Goal: Task Accomplishment & Management: Complete application form

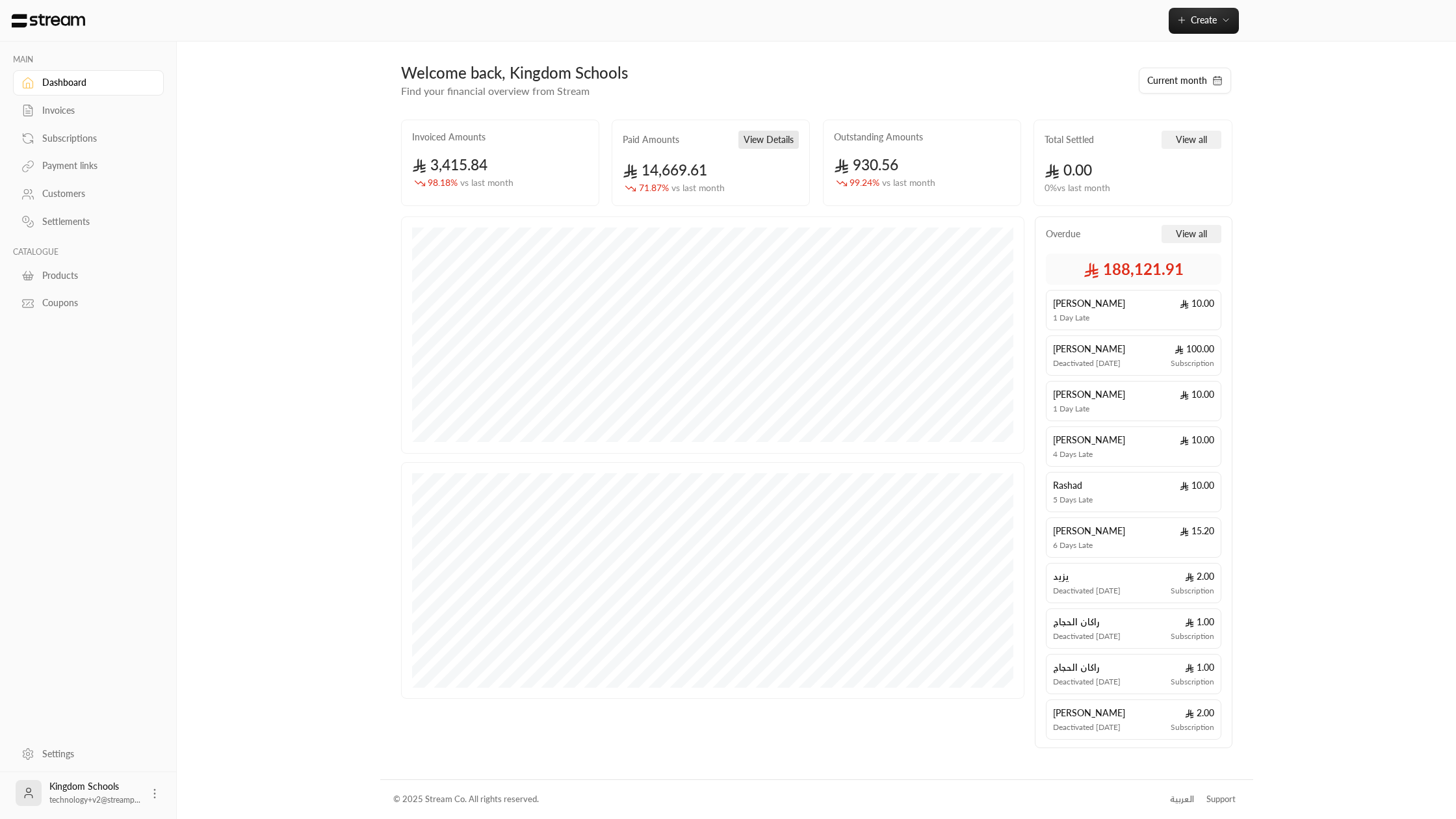
click at [767, 142] on button "View Details" at bounding box center [768, 139] width 60 height 18
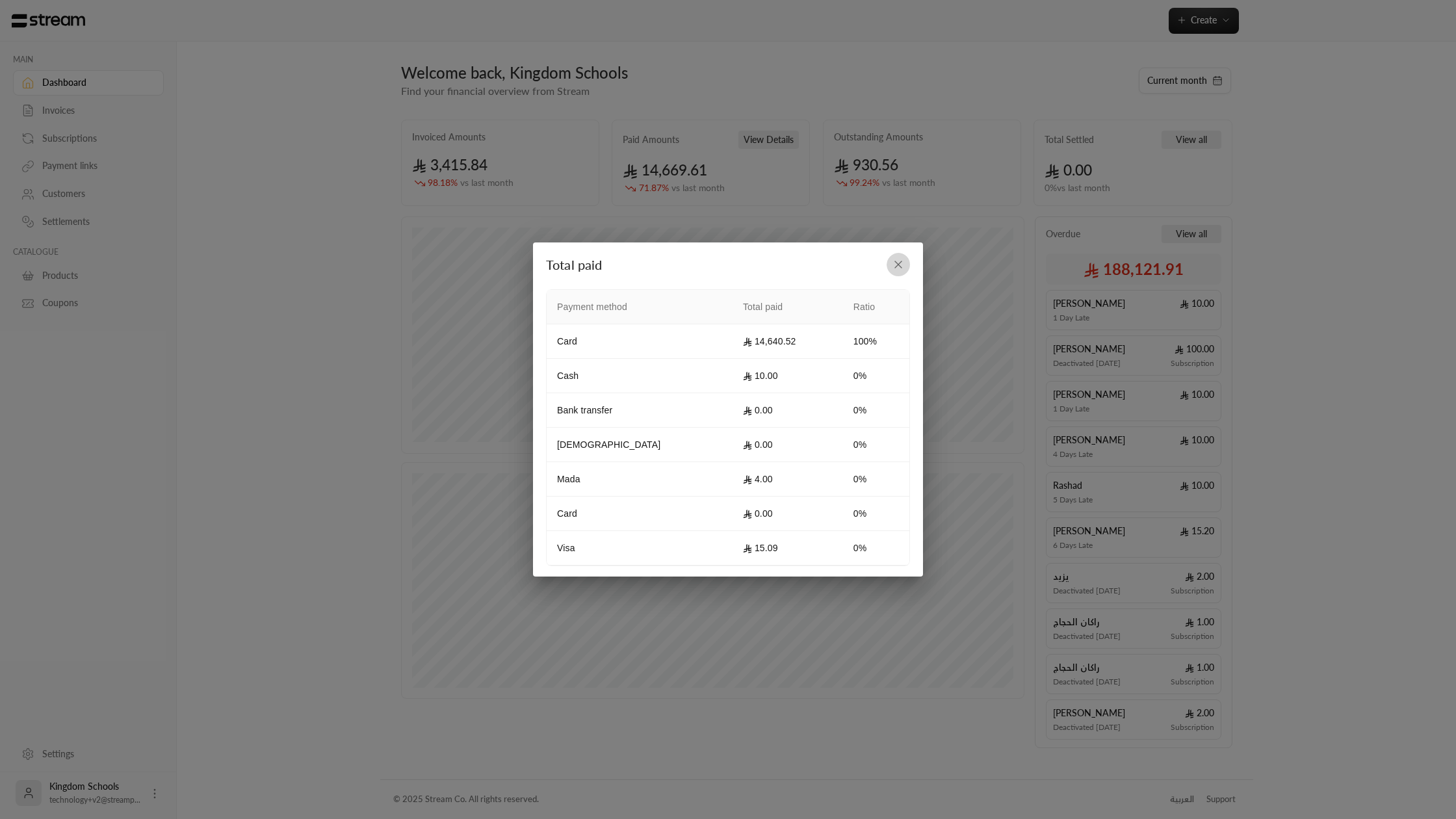
click at [897, 264] on icon "button" at bounding box center [897, 264] width 13 height 13
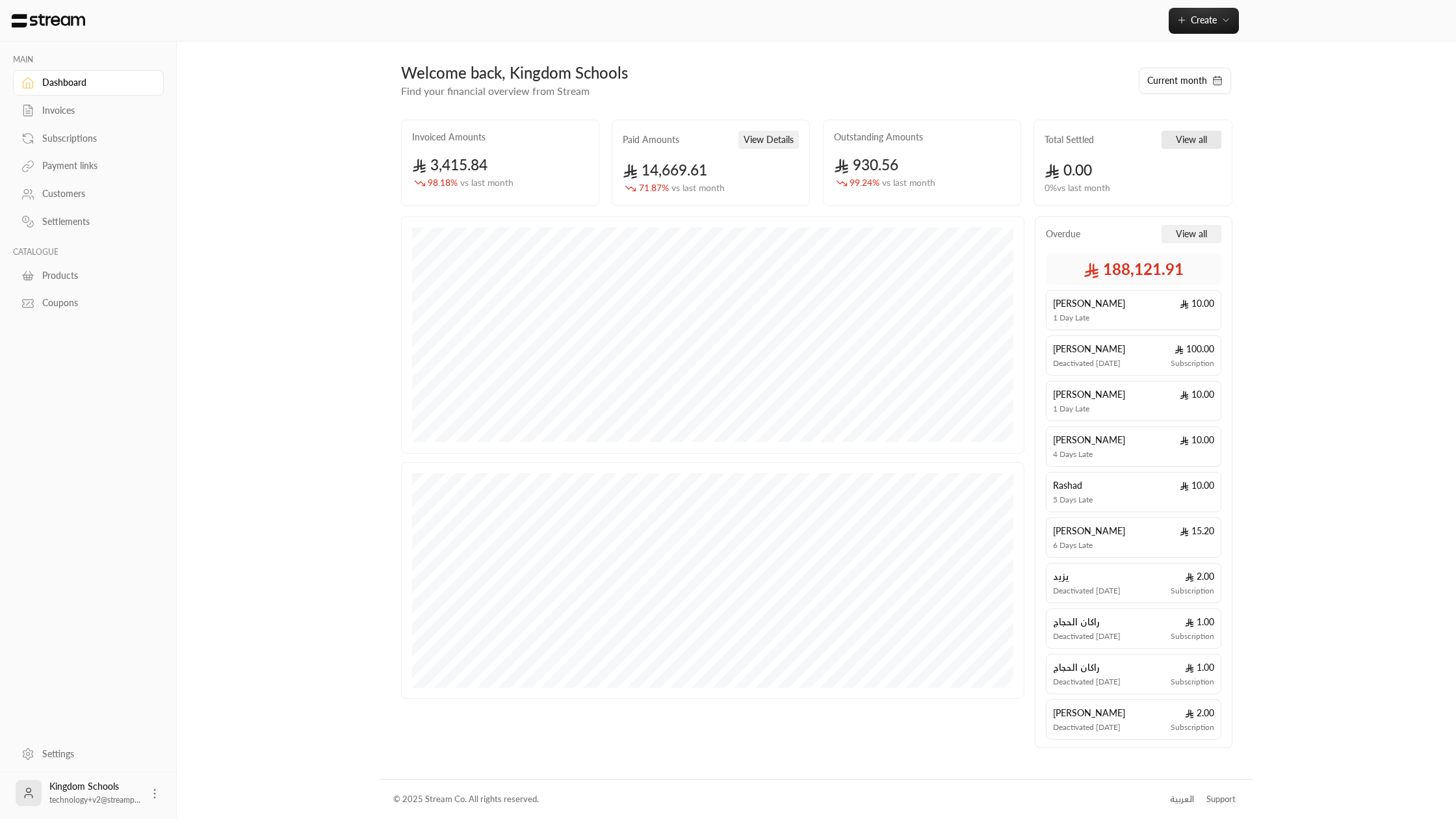
click at [1187, 141] on button "View all" at bounding box center [1191, 139] width 60 height 18
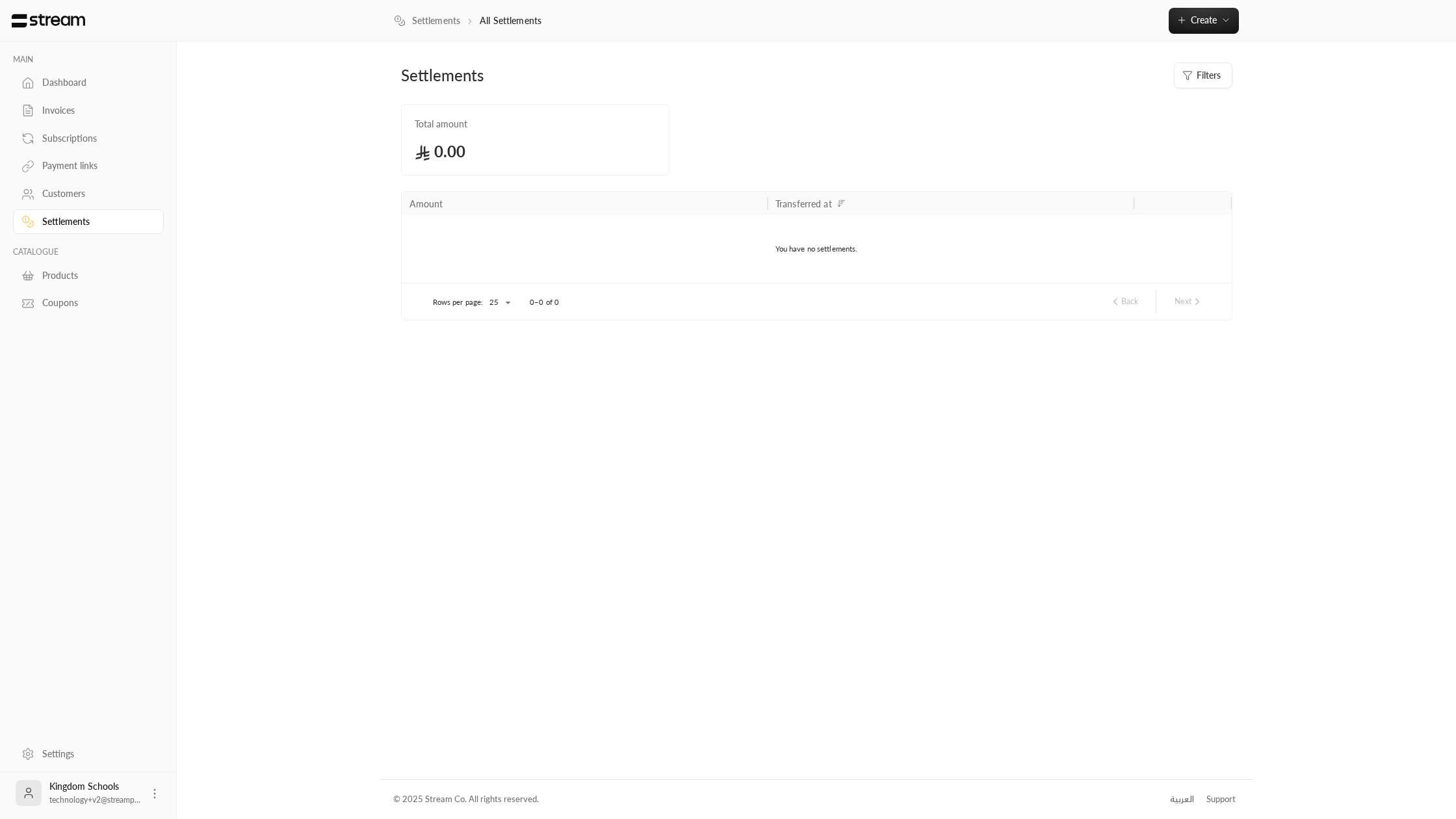
click at [1186, 80] on icon "button" at bounding box center [1187, 75] width 10 height 10
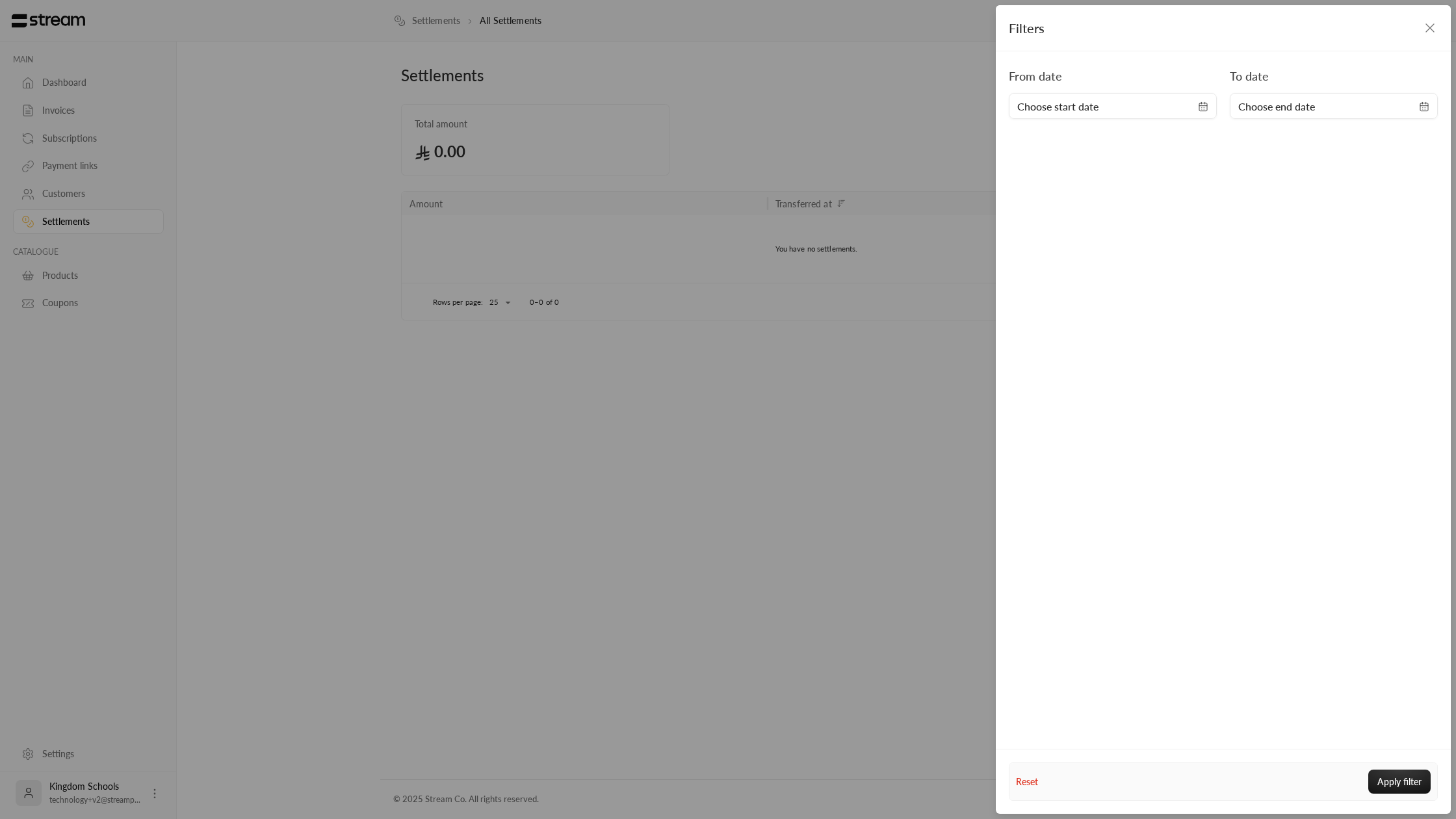
click at [1438, 28] on div "Filters" at bounding box center [1223, 28] width 455 height 46
click at [1435, 30] on icon "button" at bounding box center [1430, 28] width 15 height 15
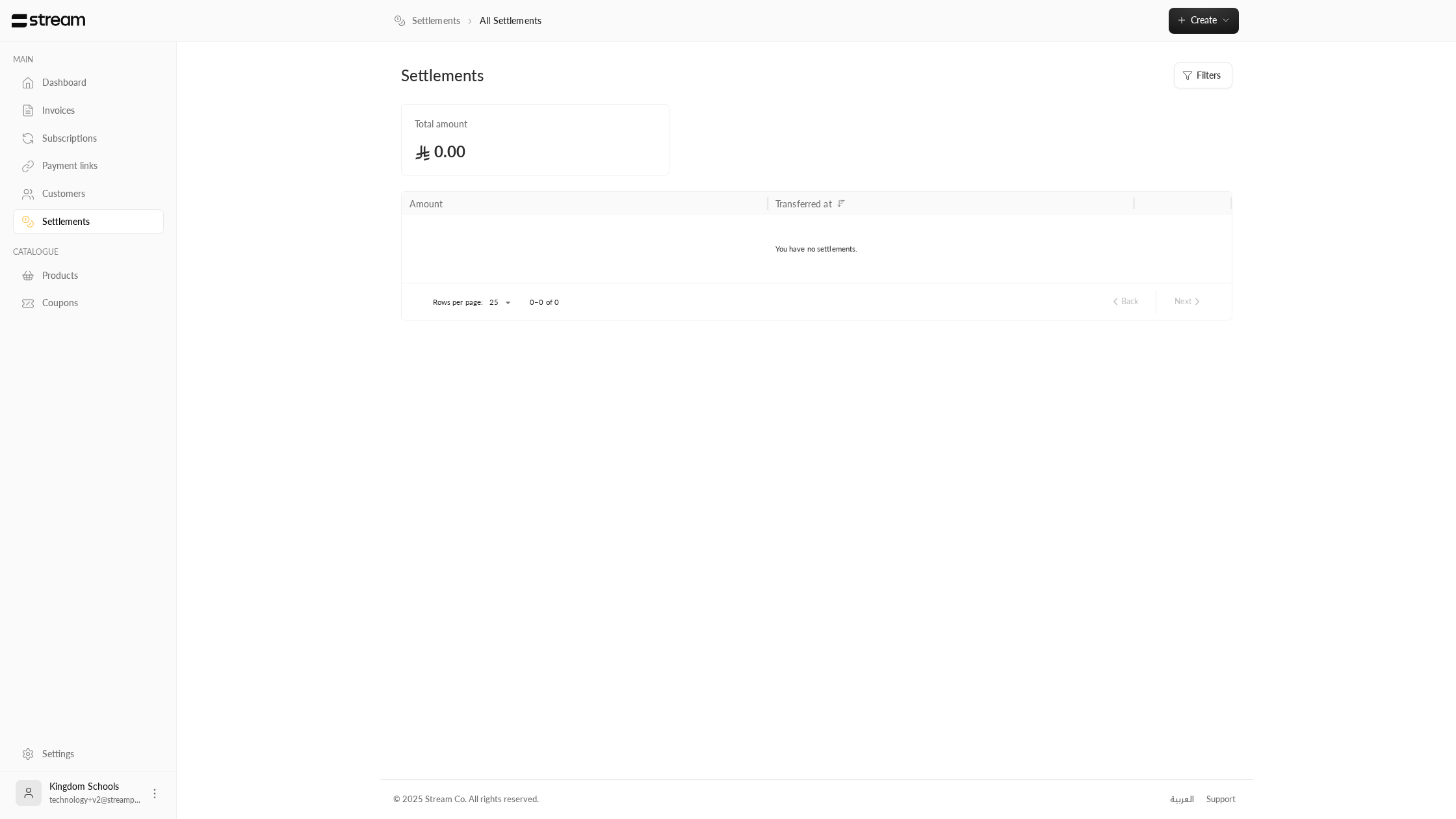
click at [97, 82] on div "Dashboard" at bounding box center [95, 82] width 105 height 13
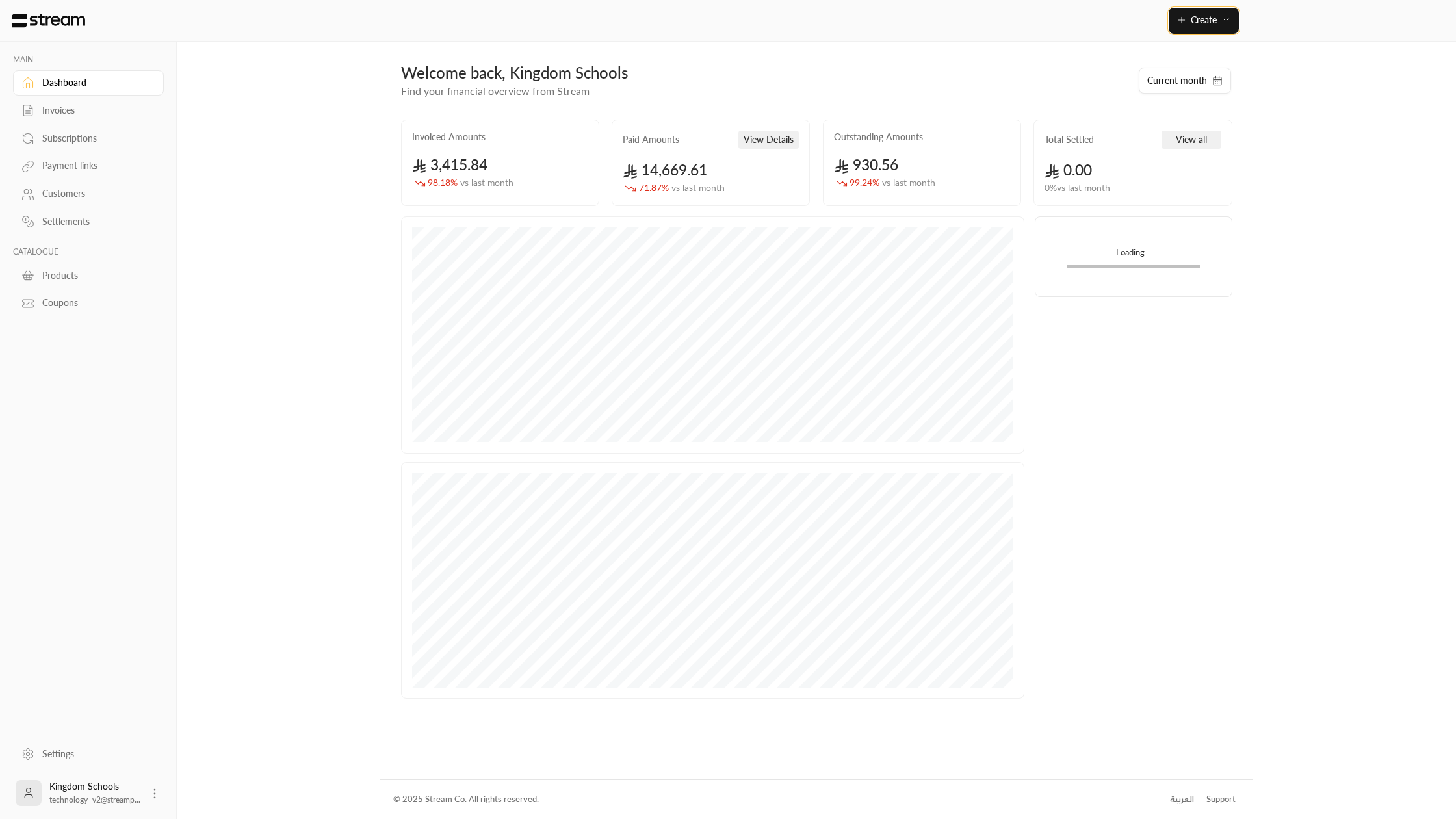
click at [1203, 27] on button "Create" at bounding box center [1203, 20] width 70 height 26
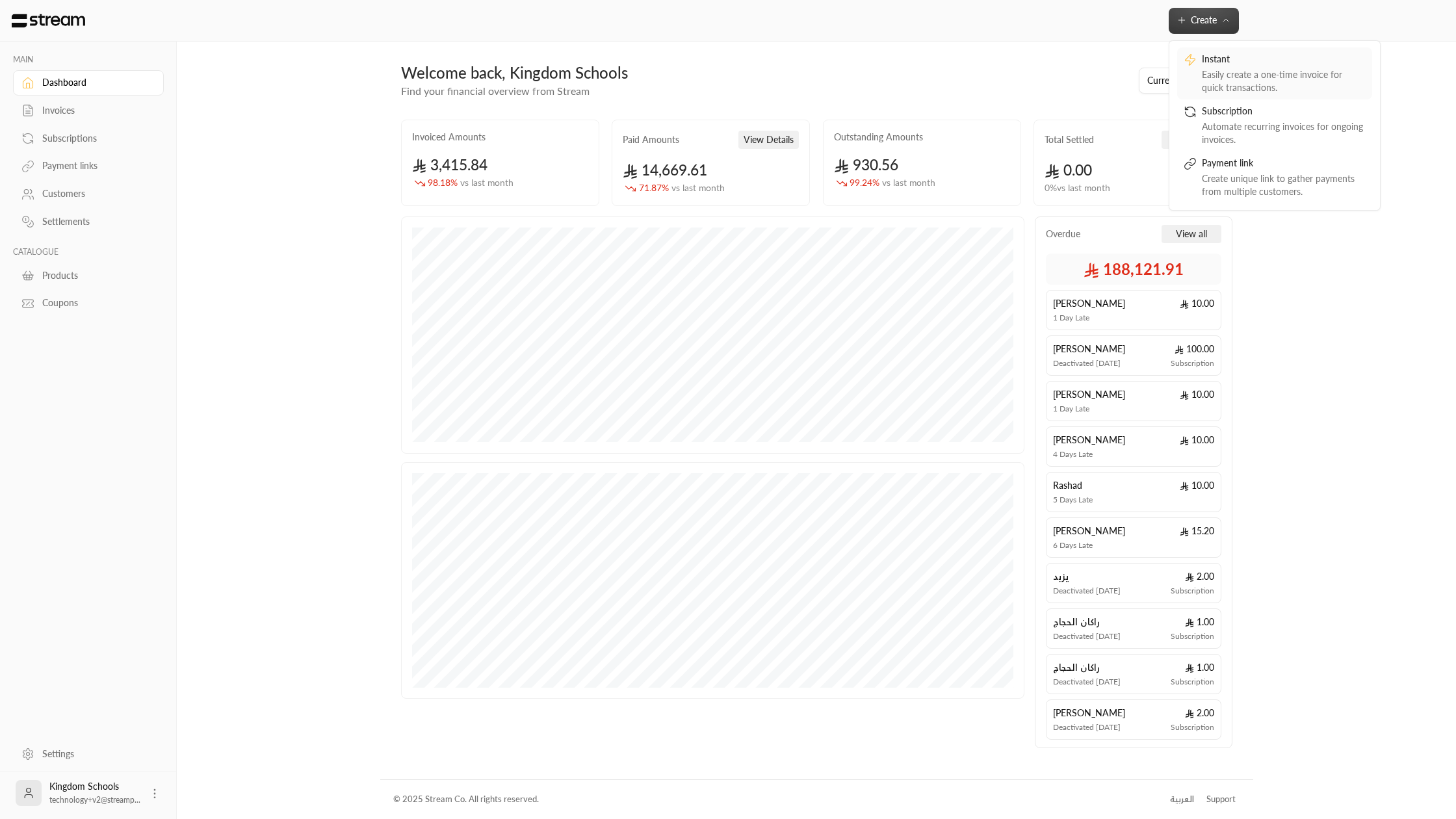
click at [1219, 64] on div "Instant" at bounding box center [1283, 60] width 164 height 15
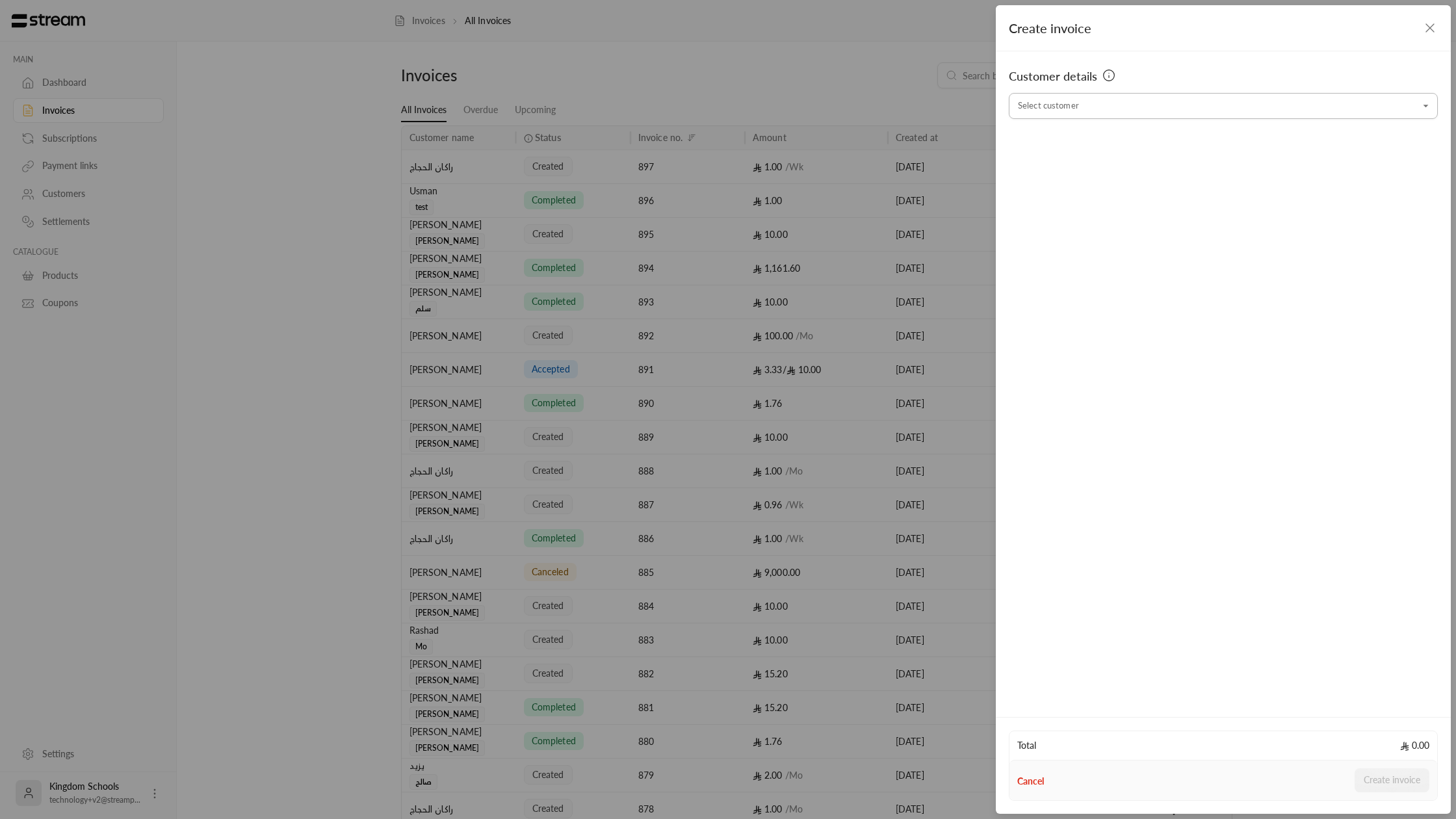
click at [1127, 97] on input "Select customer" at bounding box center [1223, 106] width 429 height 23
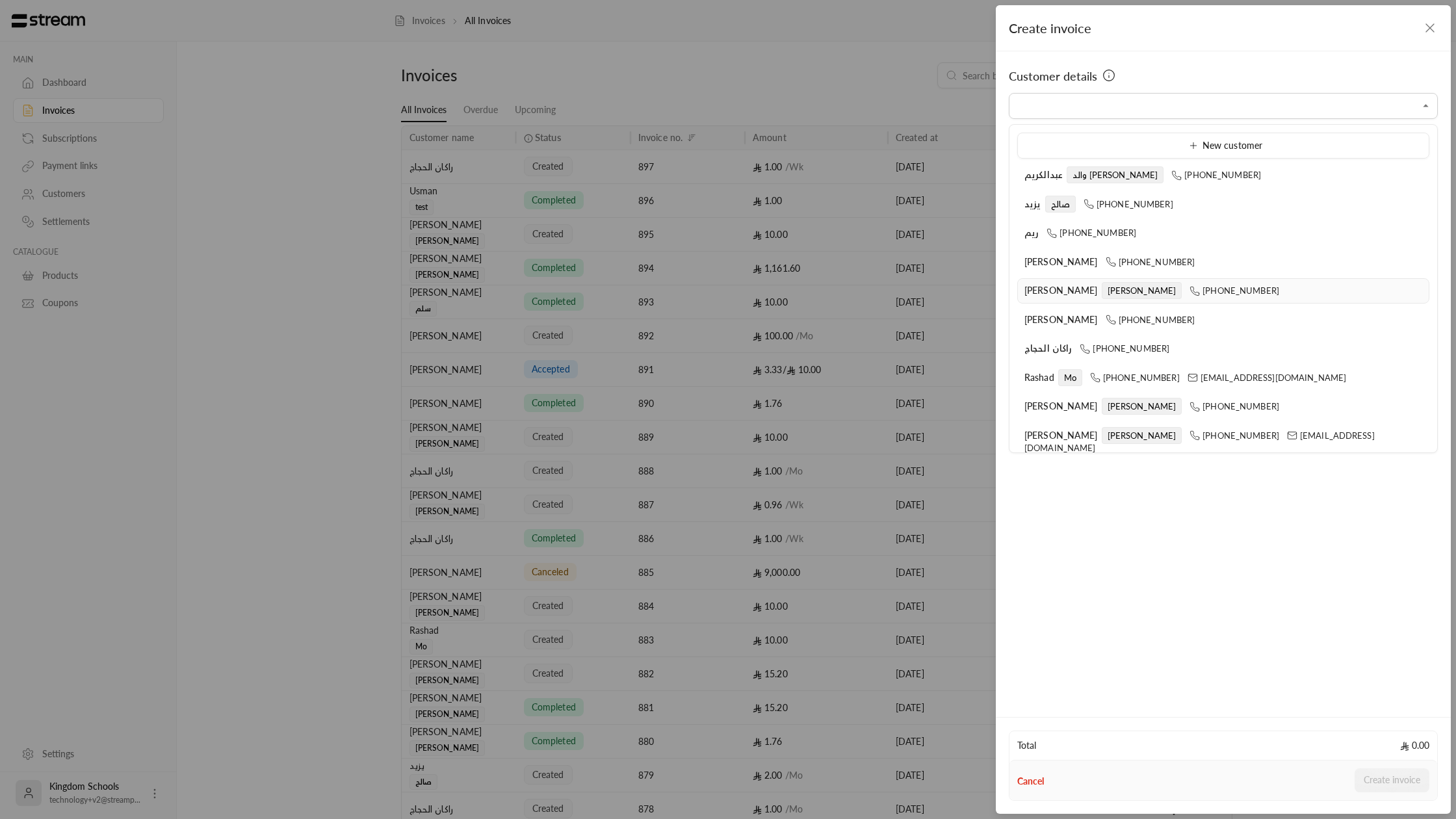
click at [1064, 284] on div "[PERSON_NAME] [PHONE_NUMBER]" at bounding box center [1223, 291] width 397 height 14
type input "**********"
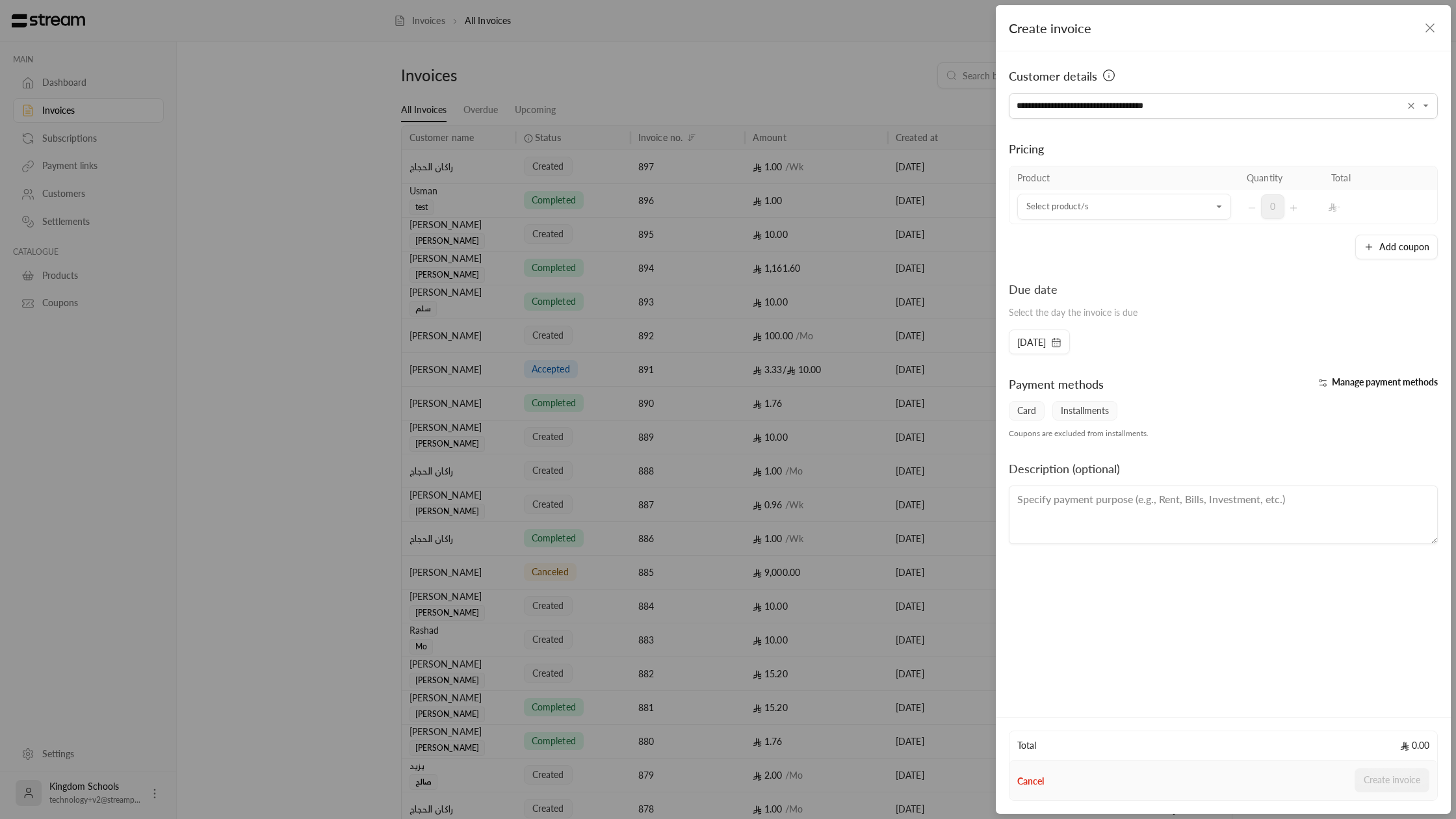
click at [1057, 163] on div "Pricing Product Quantity Total Select product/s Select product/s 0 - Add coupon" at bounding box center [1223, 189] width 429 height 141
click at [1064, 203] on input "Select customer" at bounding box center [1124, 207] width 214 height 23
click at [1073, 320] on div "10 SAR" at bounding box center [1124, 325] width 182 height 14
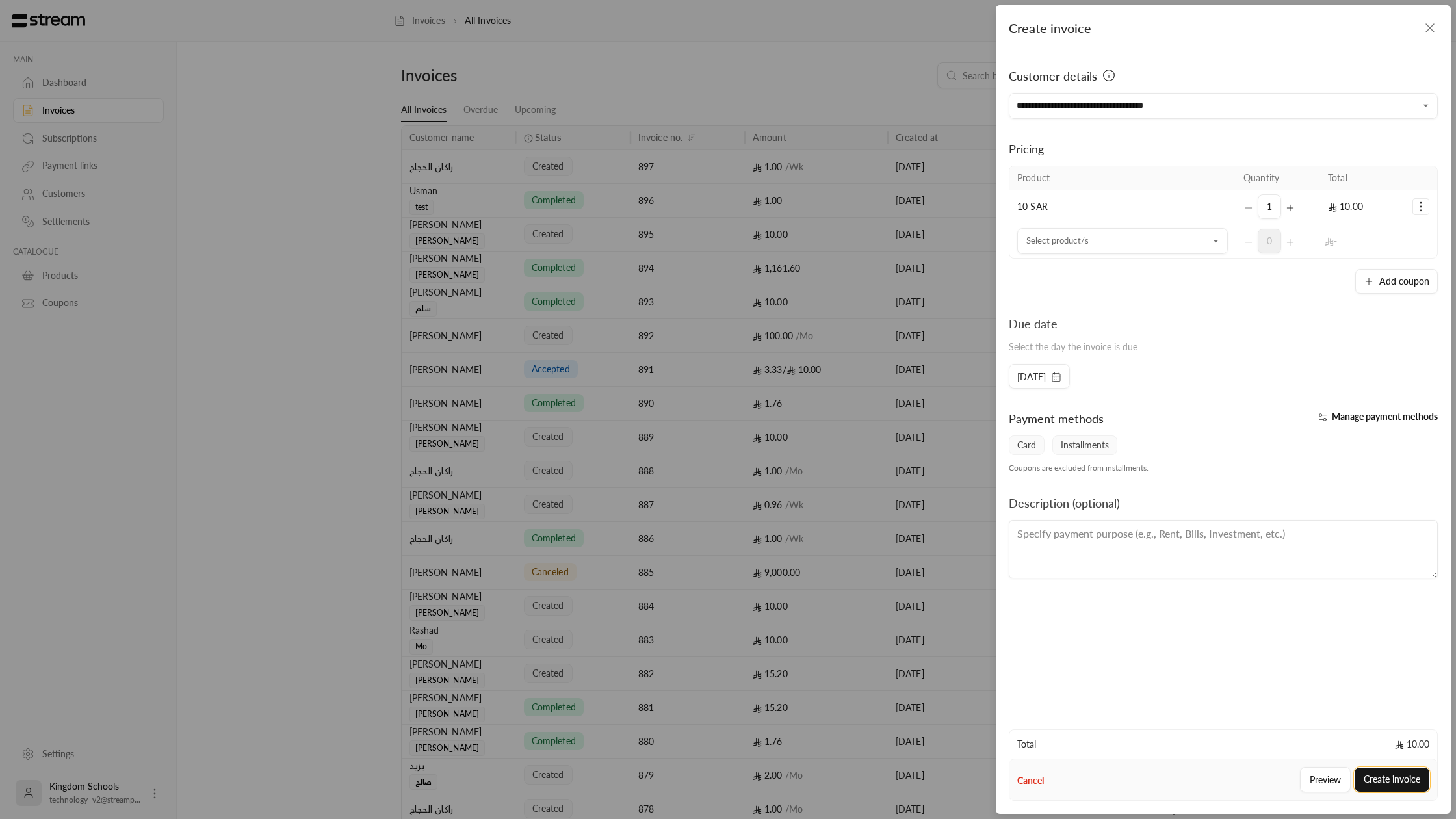
click at [1398, 787] on button "Create invoice" at bounding box center [1392, 780] width 75 height 24
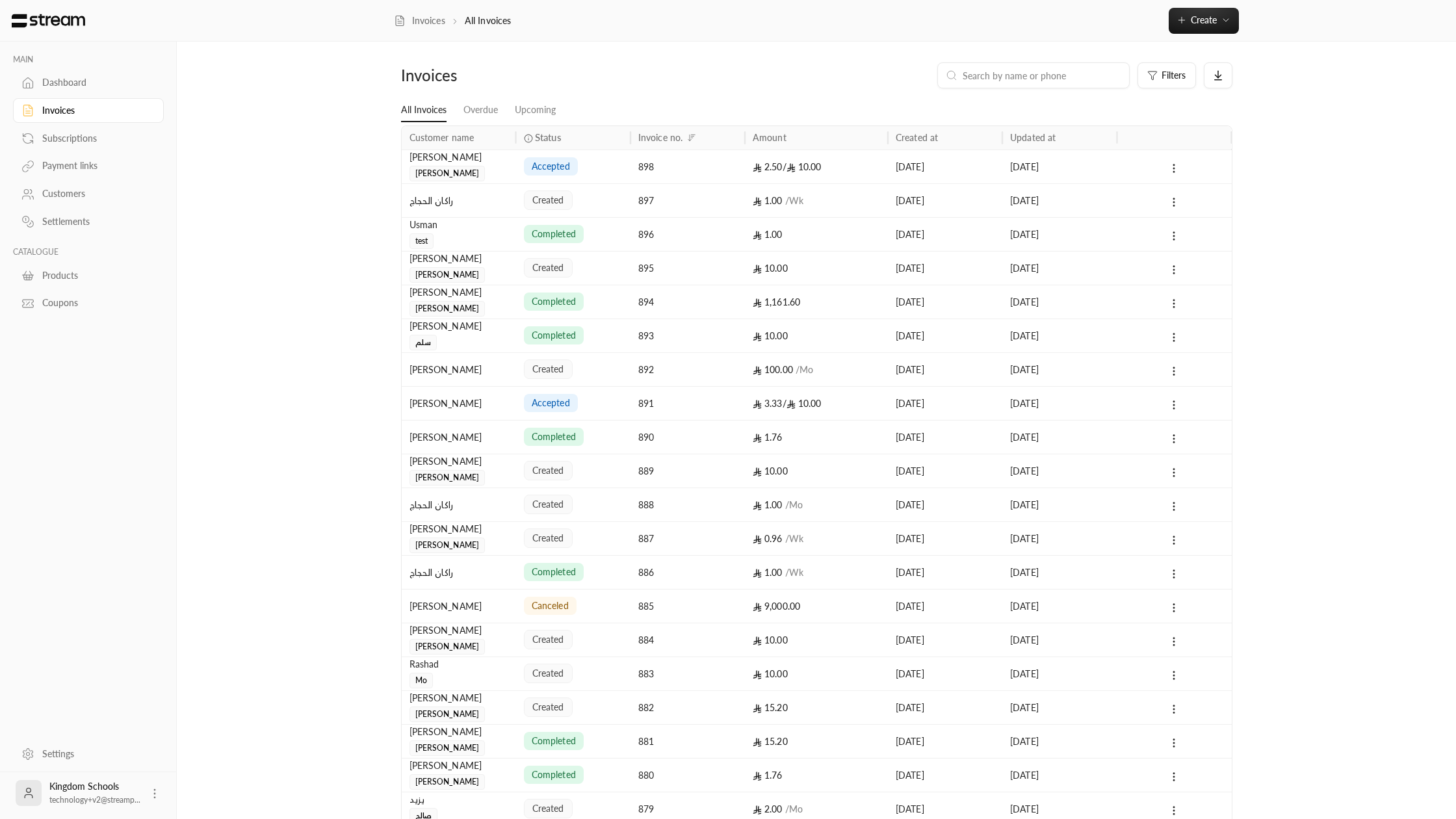
click at [453, 164] on div "[PERSON_NAME]" at bounding box center [458, 165] width 99 height 31
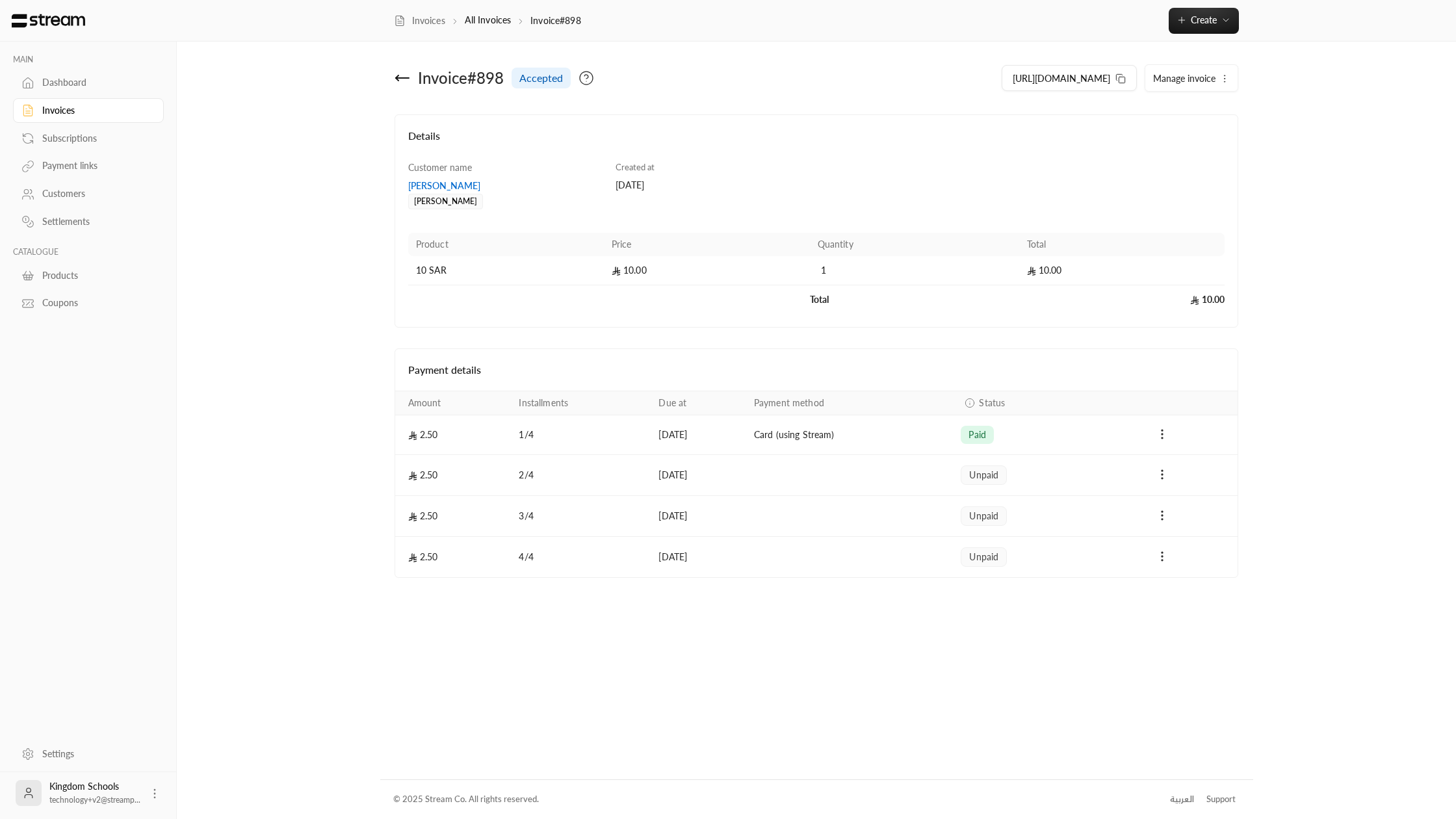
click at [450, 184] on div "[PERSON_NAME]" at bounding box center [506, 186] width 195 height 13
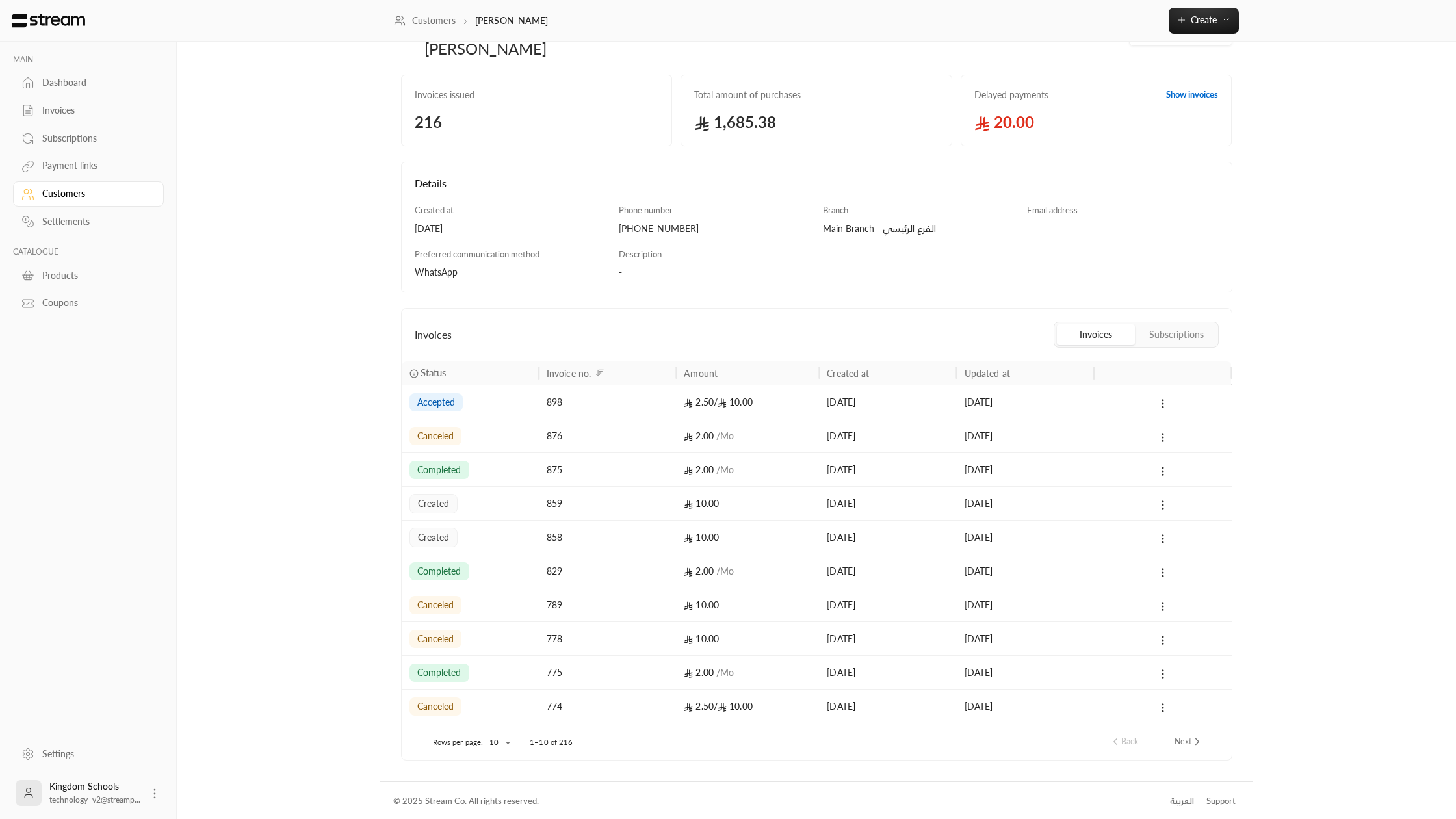
scroll to position [47, 0]
click at [1159, 506] on icon at bounding box center [1163, 504] width 12 height 12
click at [1078, 501] on div at bounding box center [728, 410] width 1456 height 819
click at [1078, 501] on div "[DATE]" at bounding box center [1025, 501] width 121 height 33
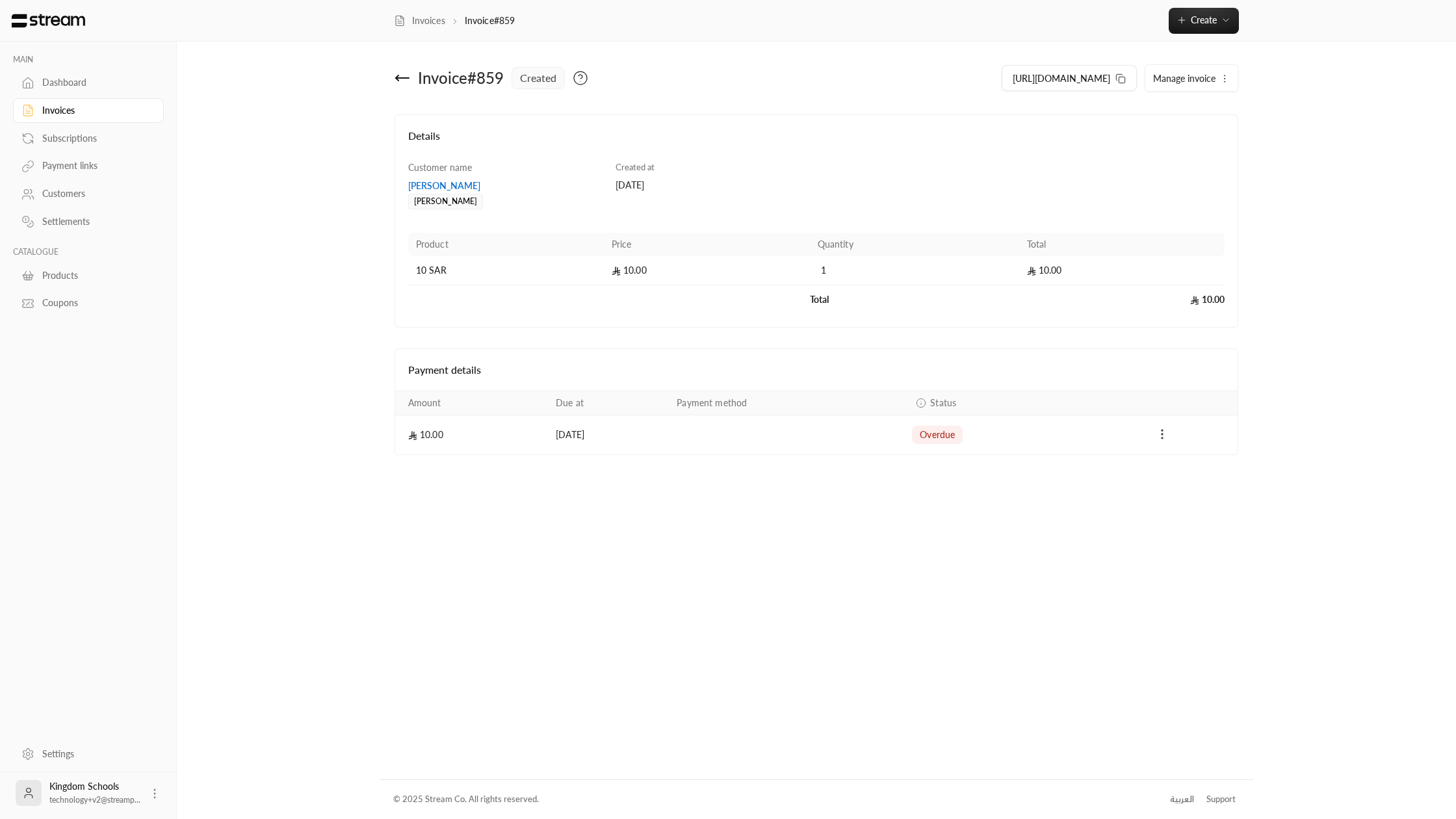
click at [1161, 434] on circle "Payments" at bounding box center [1162, 435] width 2 height 2
click at [1126, 450] on div at bounding box center [728, 410] width 1456 height 819
click at [1204, 73] on span "Manage invoice" at bounding box center [1184, 78] width 63 height 11
click at [1189, 130] on link "Cancel" at bounding box center [1193, 140] width 81 height 24
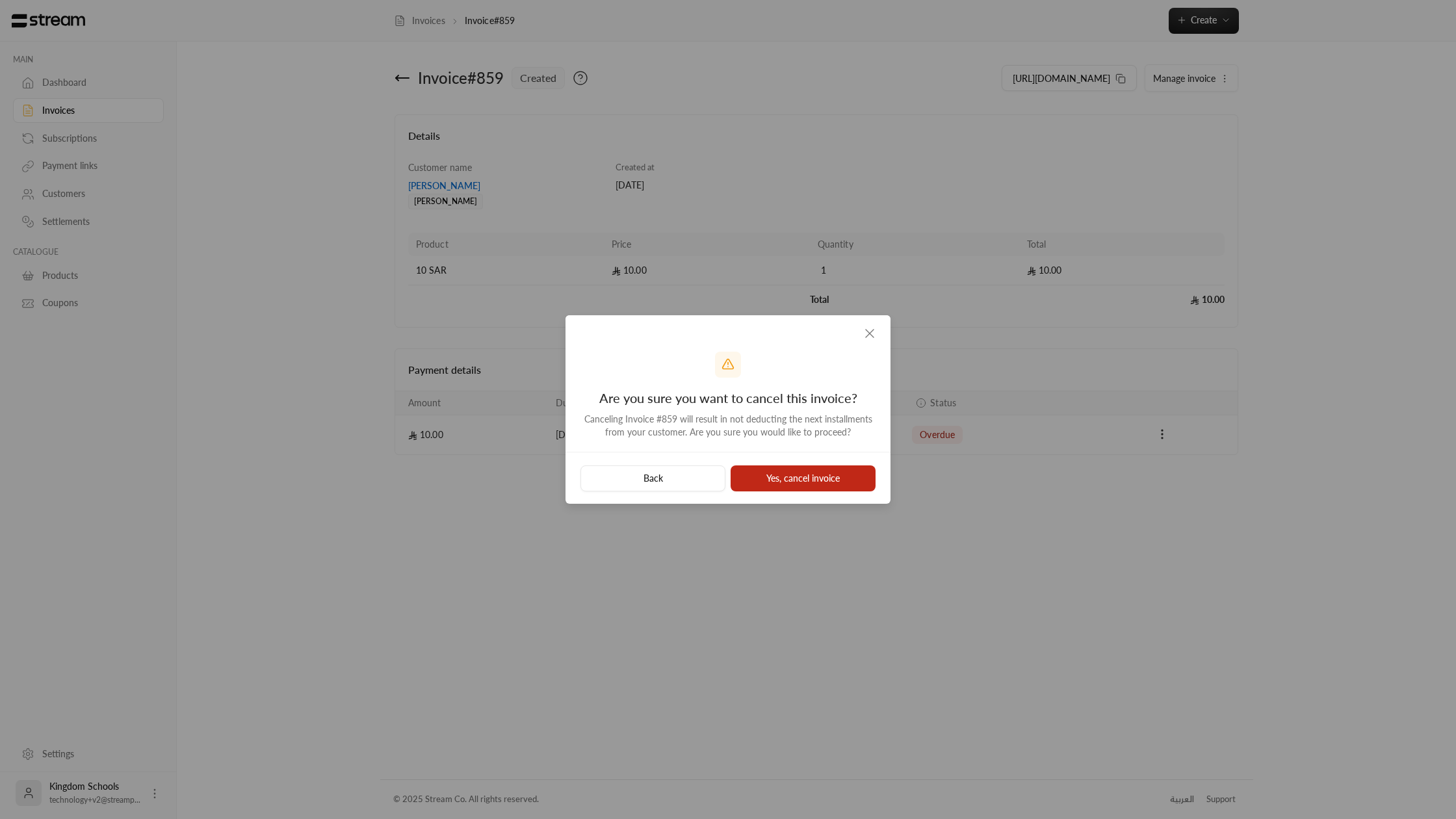
click at [825, 476] on button "Yes, cancel invoice" at bounding box center [803, 478] width 145 height 26
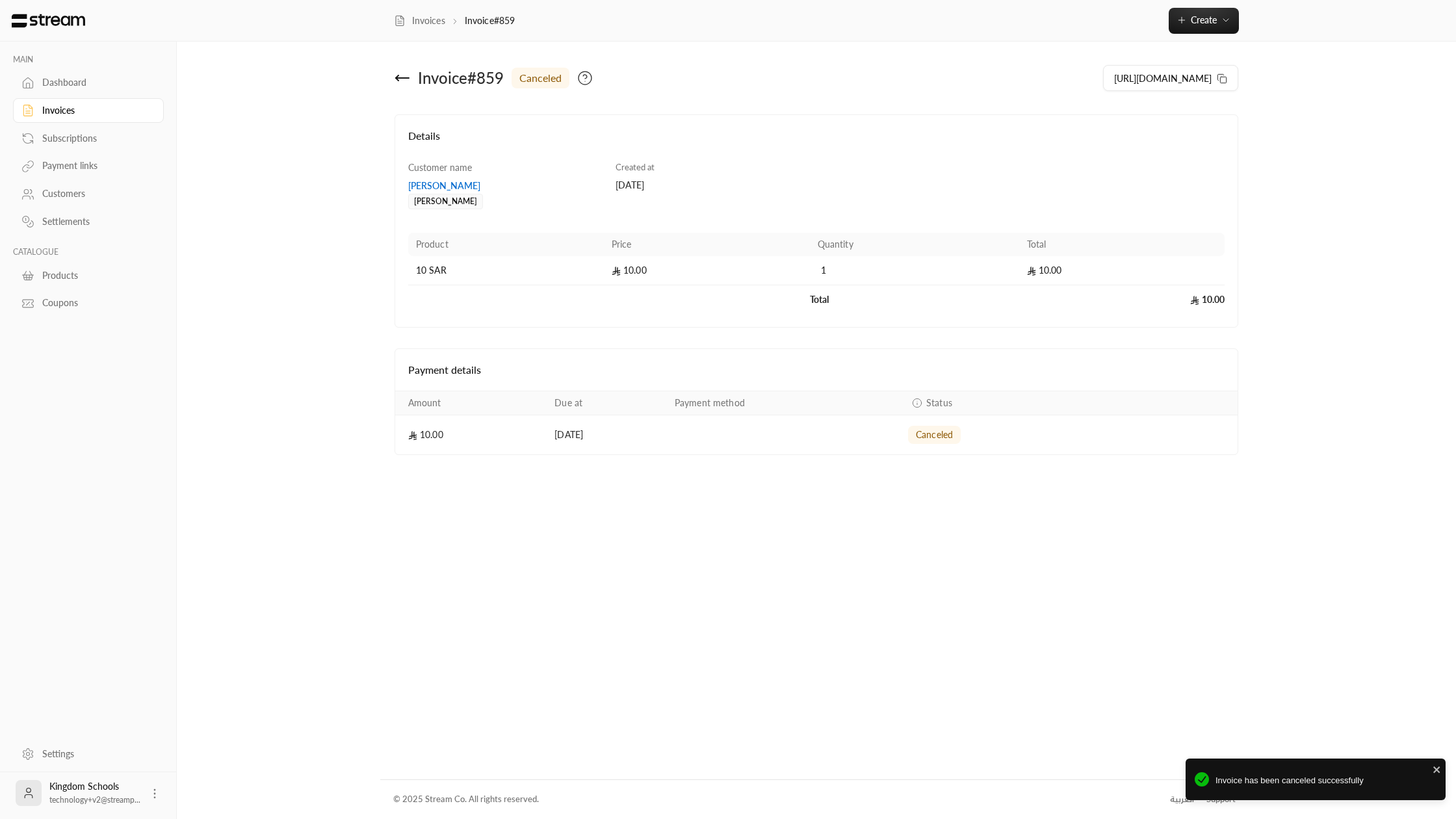
click at [410, 85] on div "Invoice # 859 canceled" at bounding box center [602, 78] width 428 height 31
click at [400, 82] on icon at bounding box center [403, 78] width 15 height 15
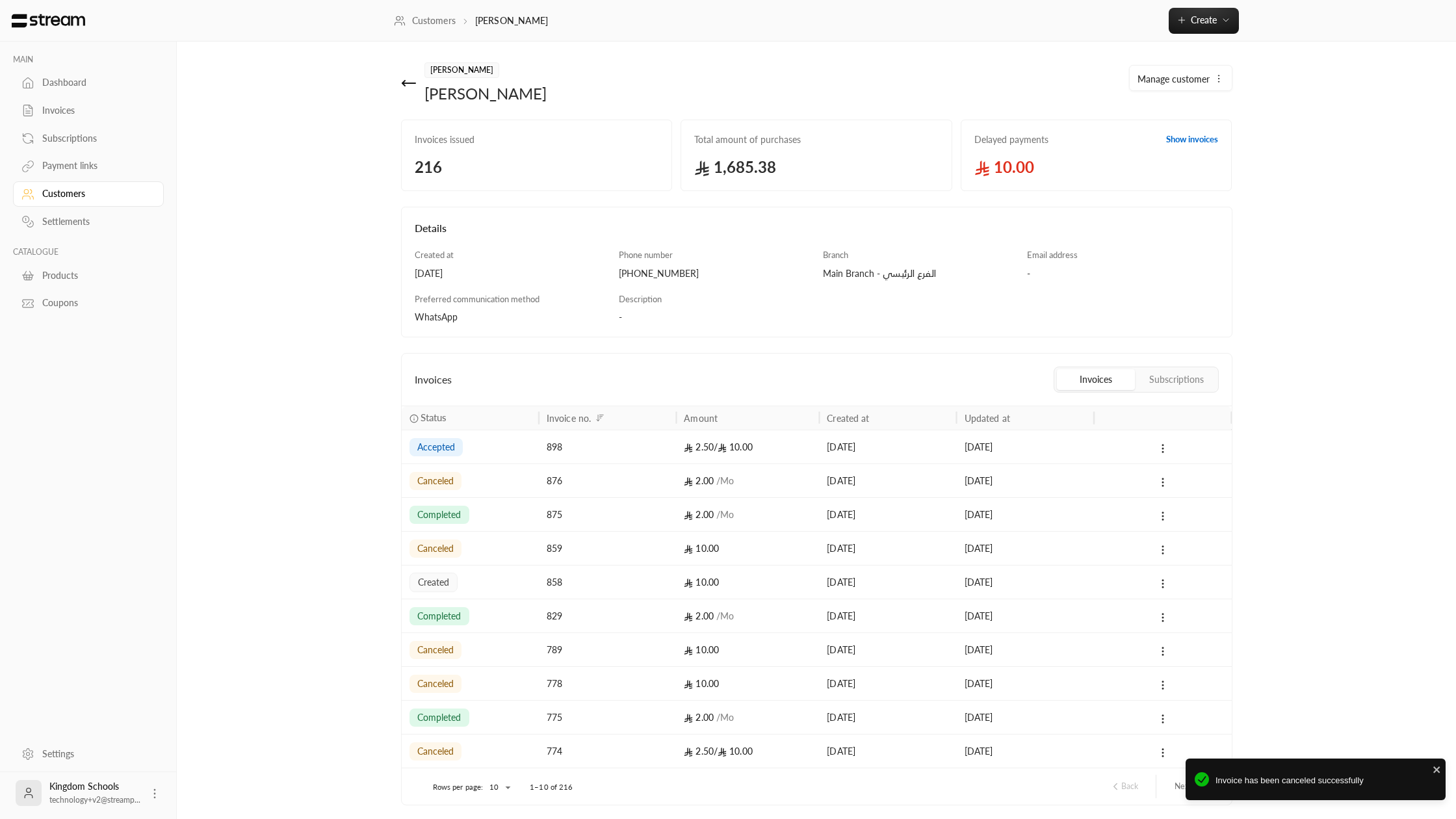
click at [1150, 593] on div at bounding box center [1162, 582] width 121 height 33
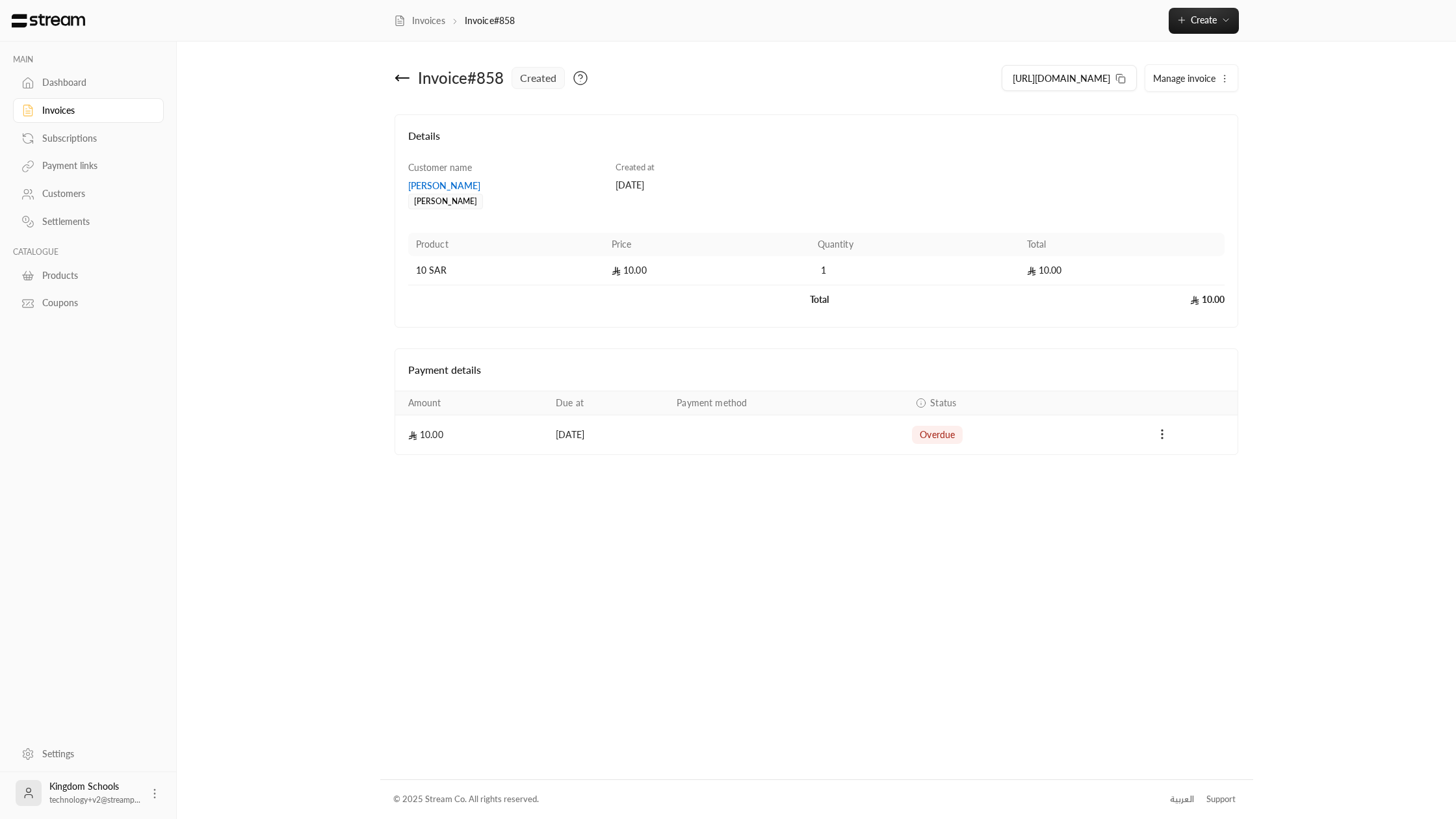
click at [1164, 85] on button "Manage invoice" at bounding box center [1191, 78] width 92 height 26
click at [1167, 147] on link "Cancel" at bounding box center [1193, 140] width 81 height 24
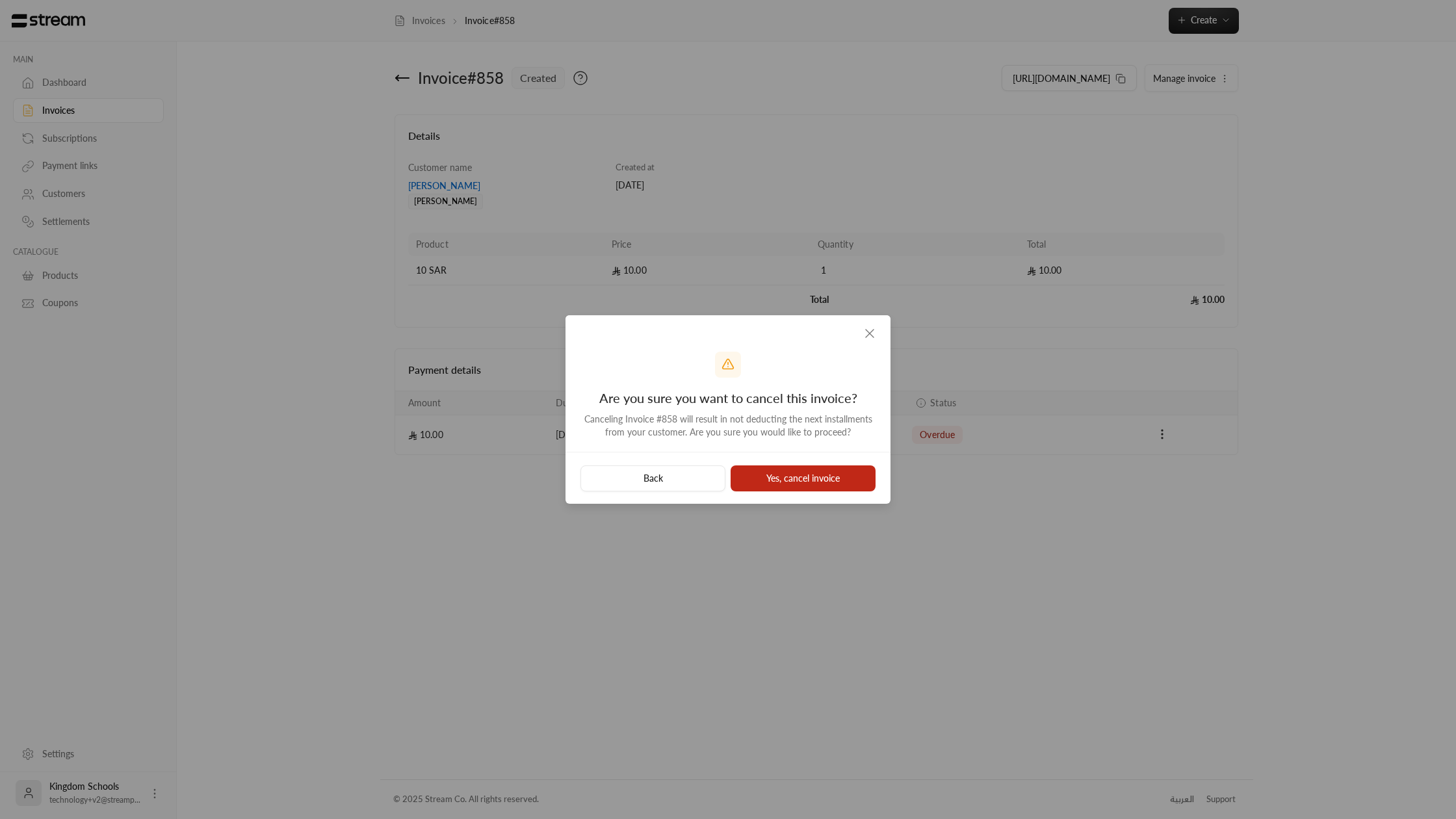
click at [779, 475] on button "Yes, cancel invoice" at bounding box center [803, 478] width 145 height 26
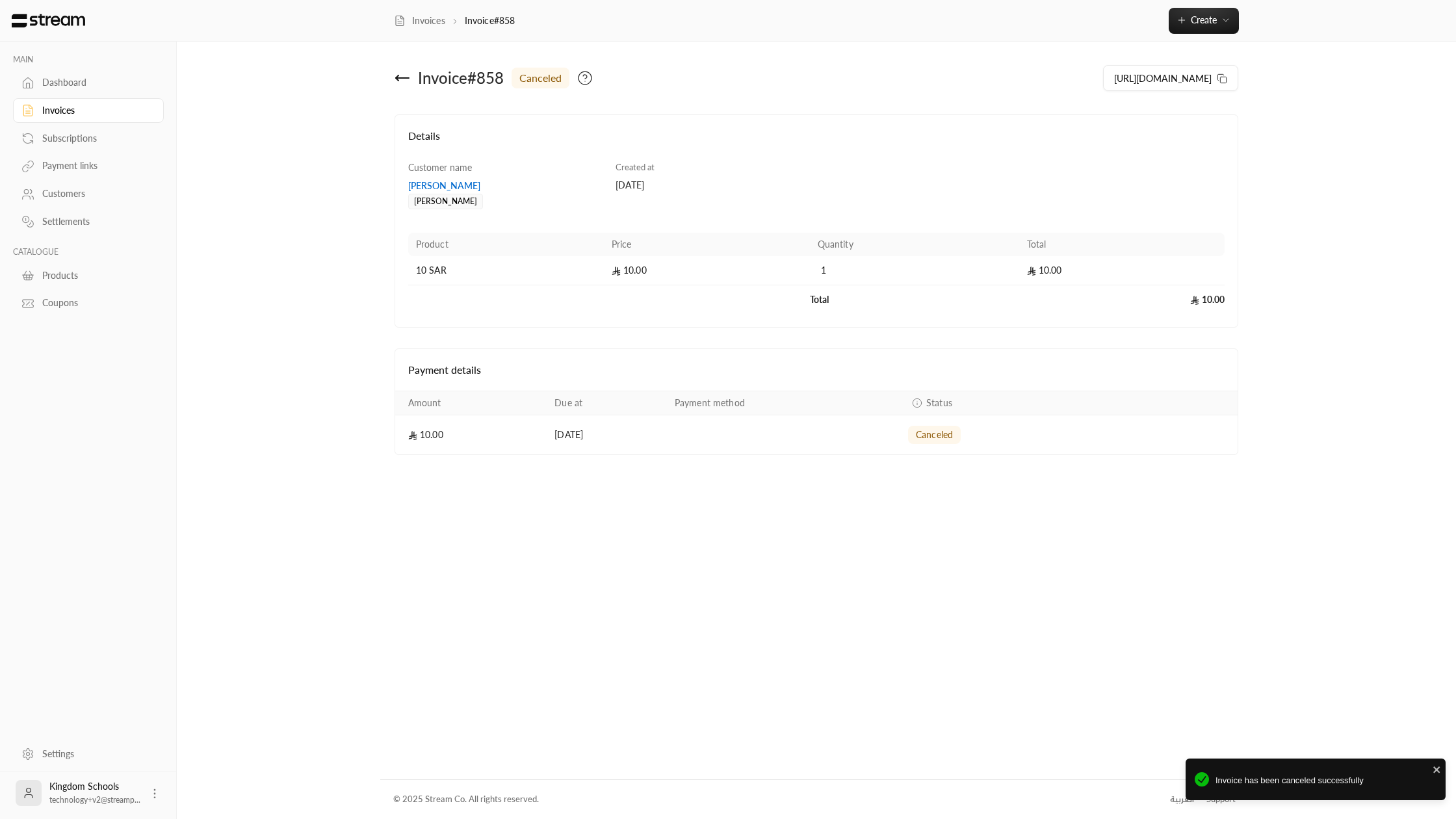
click at [400, 81] on icon at bounding box center [403, 78] width 15 height 15
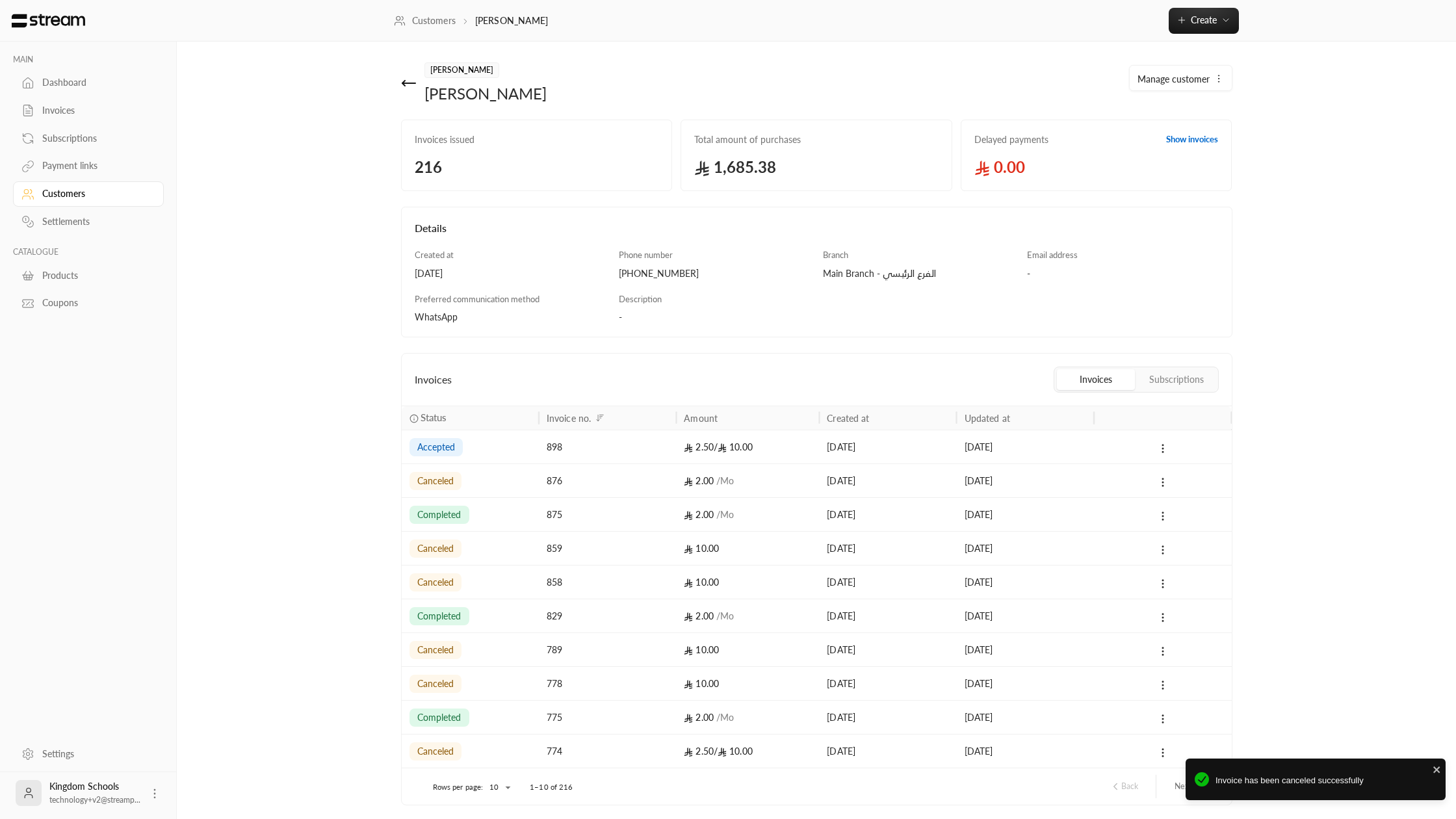
click at [1168, 370] on button "Subscriptions" at bounding box center [1176, 380] width 78 height 21
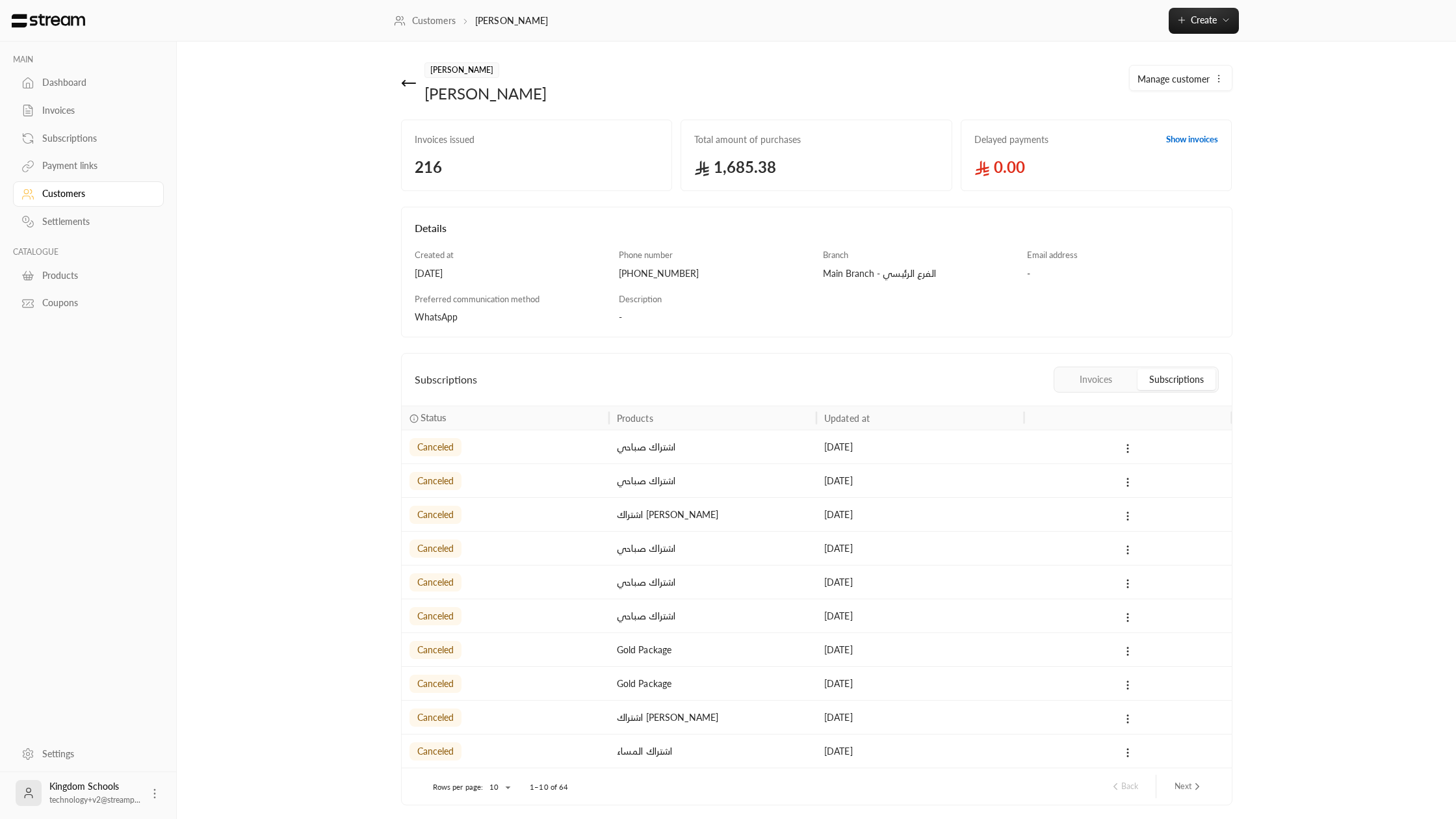
click at [53, 81] on div "Dashboard" at bounding box center [95, 82] width 105 height 13
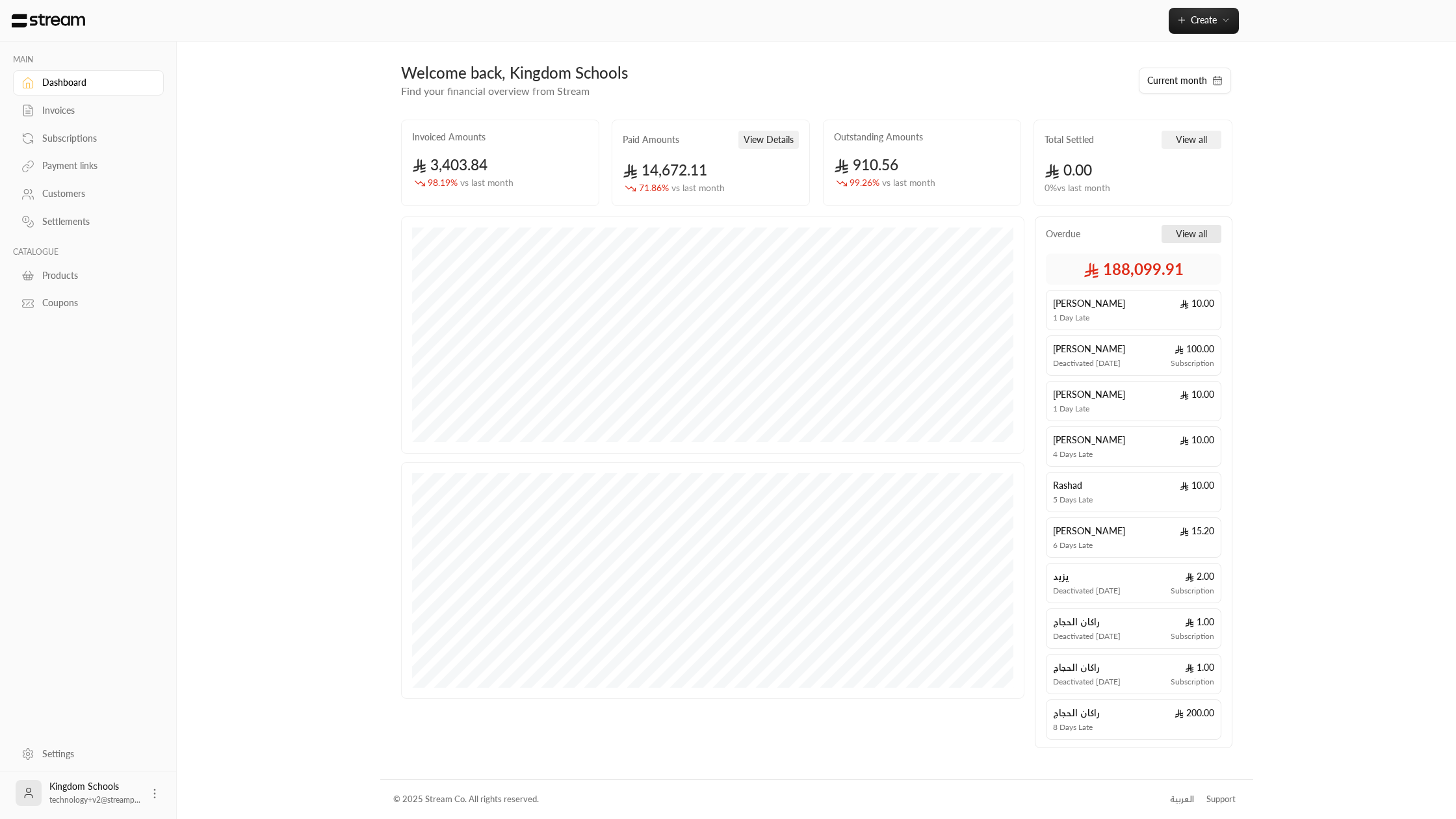
click at [1198, 240] on button "View all" at bounding box center [1191, 233] width 60 height 18
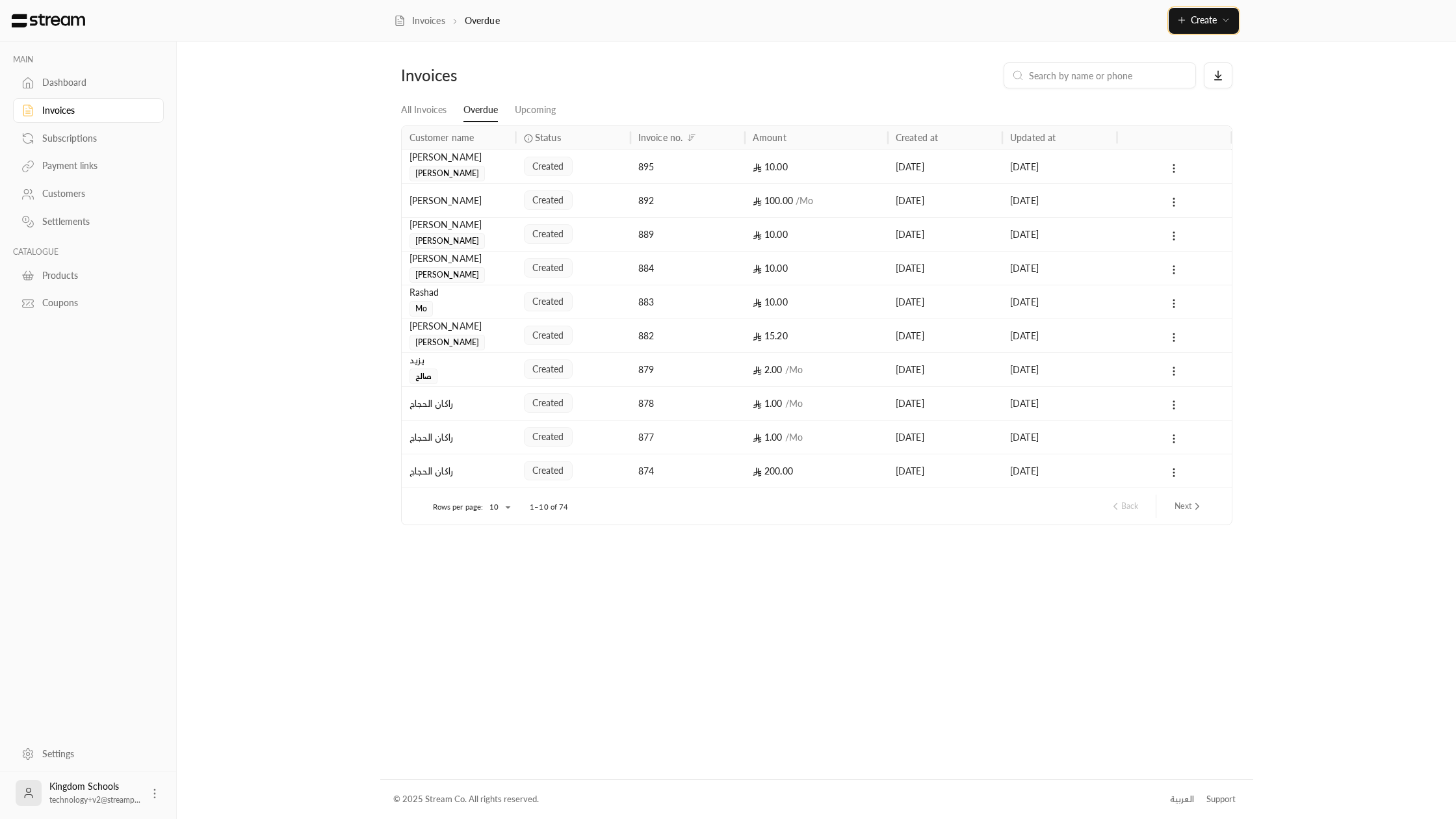
click at [1175, 30] on button "Create" at bounding box center [1203, 20] width 70 height 26
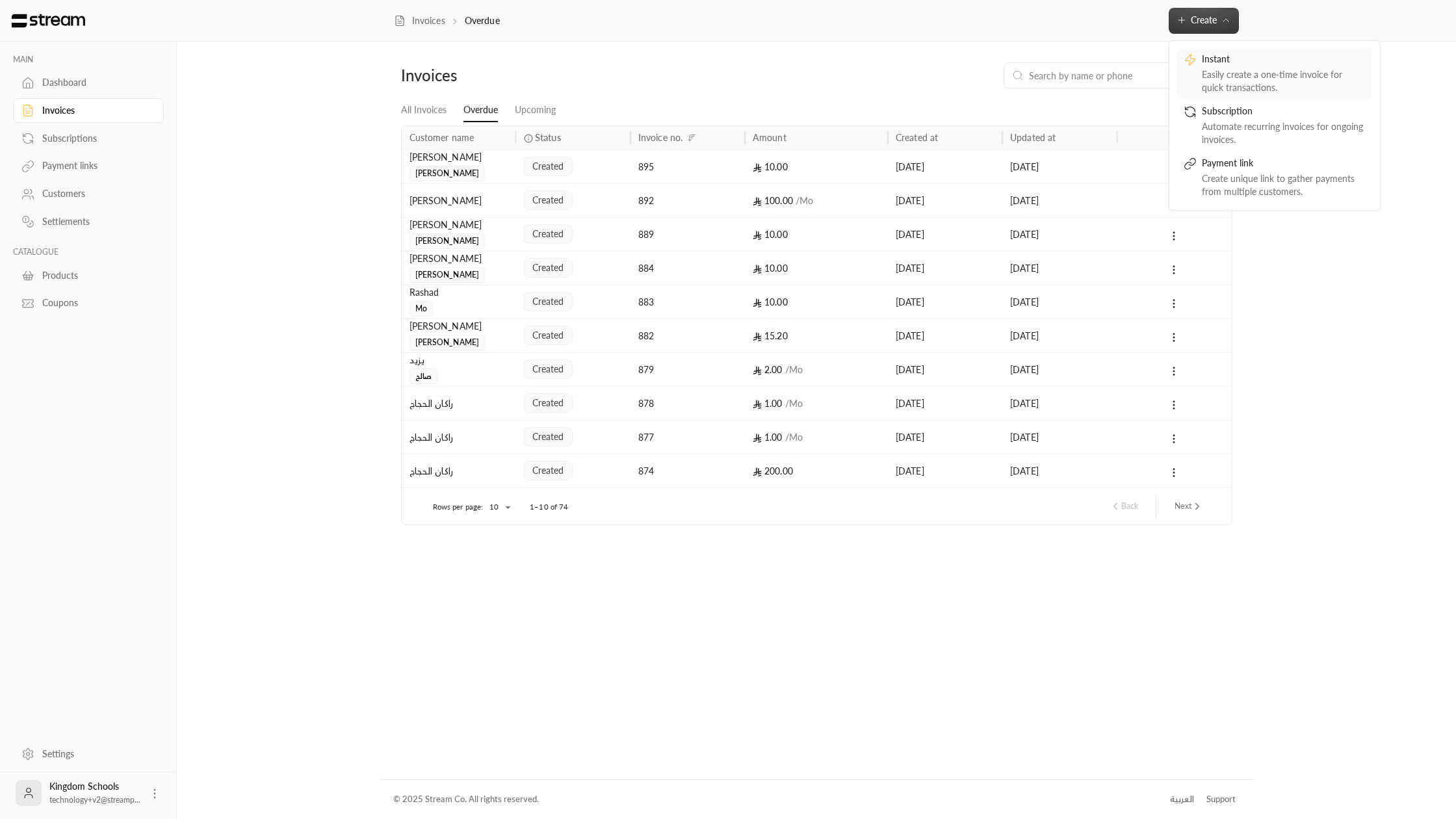
click at [1189, 76] on div "Instant Easily create a one-time invoice for quick transactions." at bounding box center [1275, 73] width 182 height 42
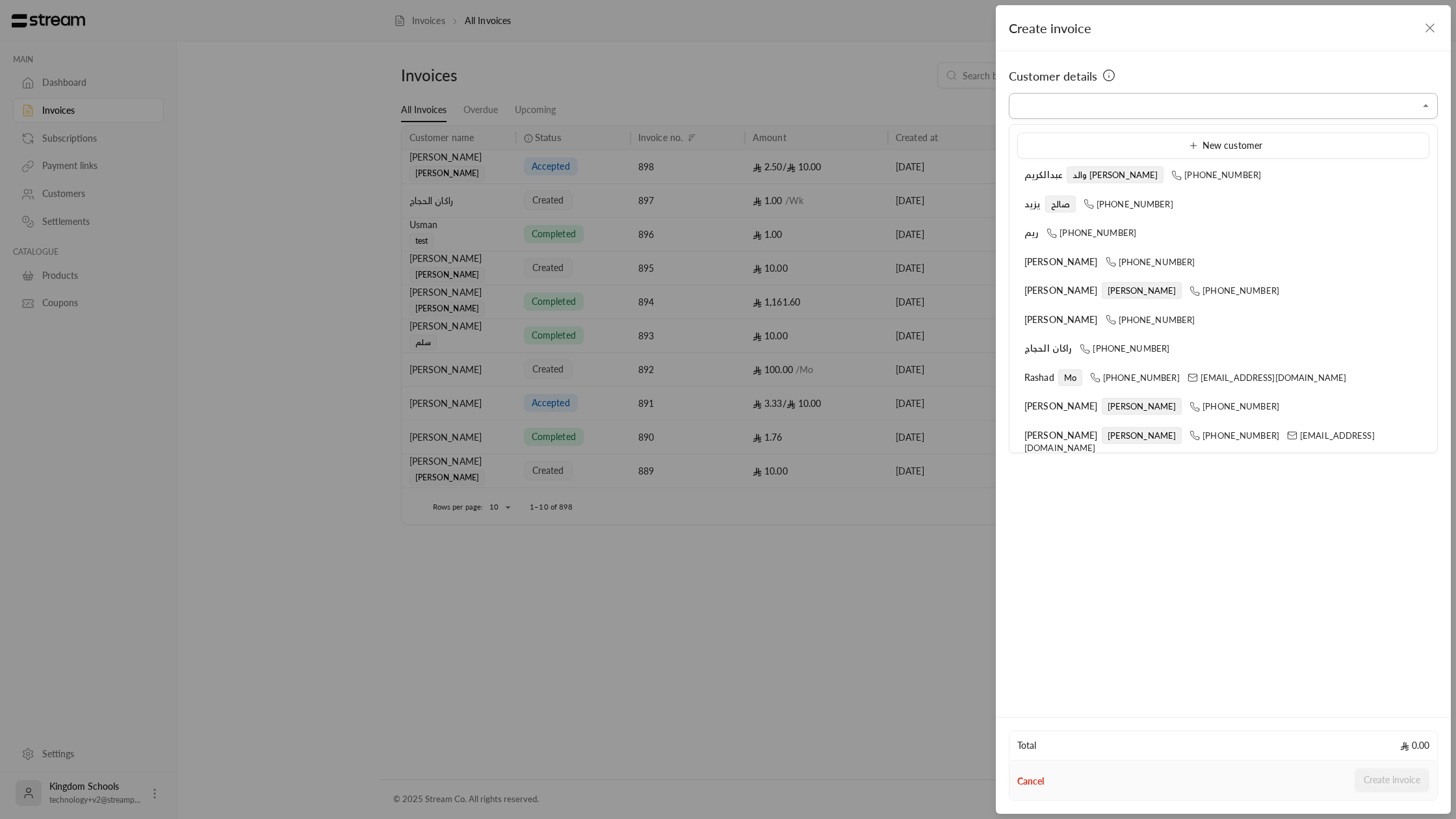
click at [1114, 100] on input "Select customer" at bounding box center [1223, 106] width 429 height 23
click at [1050, 291] on span "[PERSON_NAME]" at bounding box center [1061, 290] width 74 height 11
type input "**********"
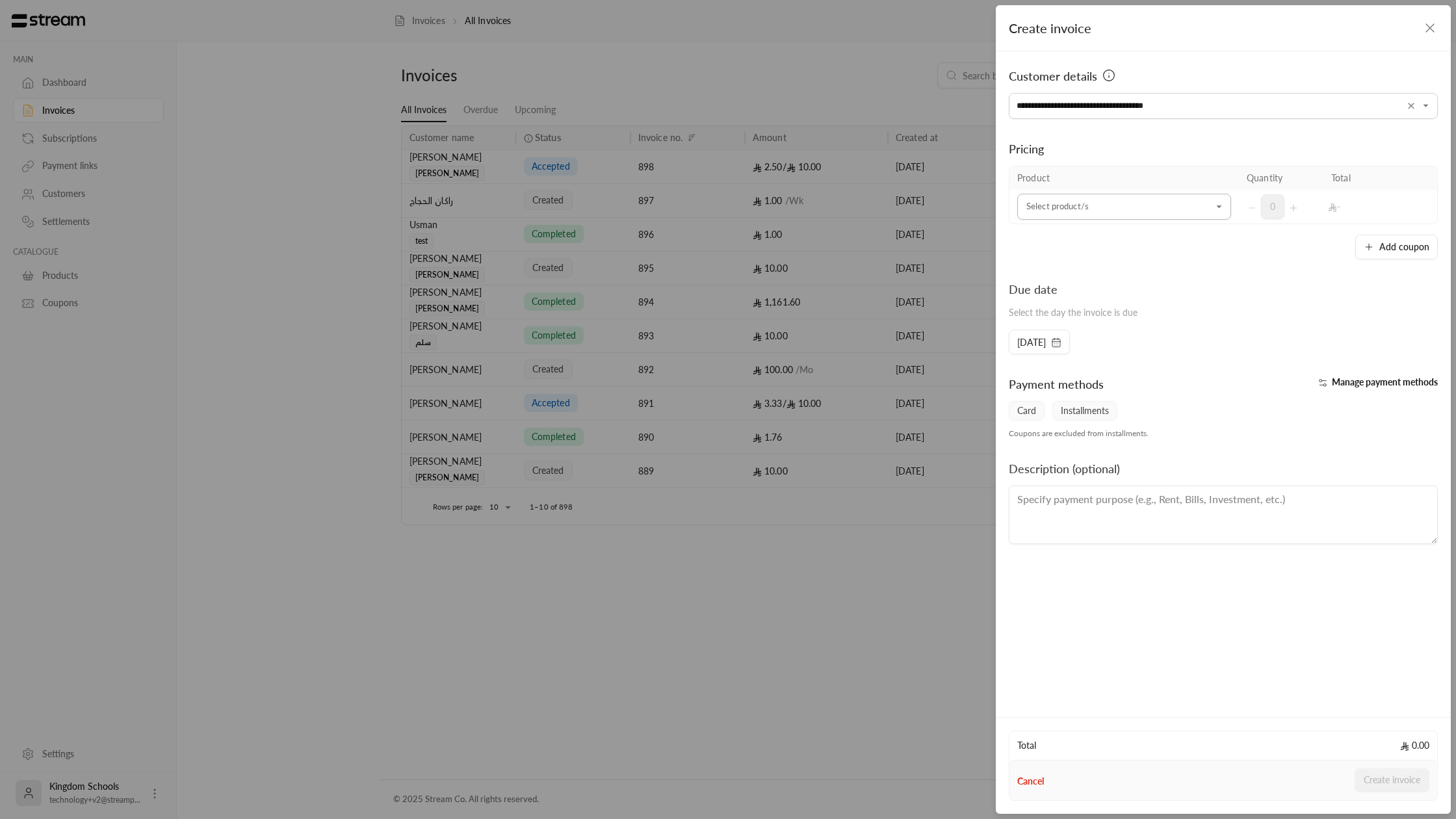
click at [1070, 208] on input "Select customer" at bounding box center [1124, 207] width 214 height 23
click at [1064, 318] on div "10 SAR" at bounding box center [1124, 325] width 182 height 14
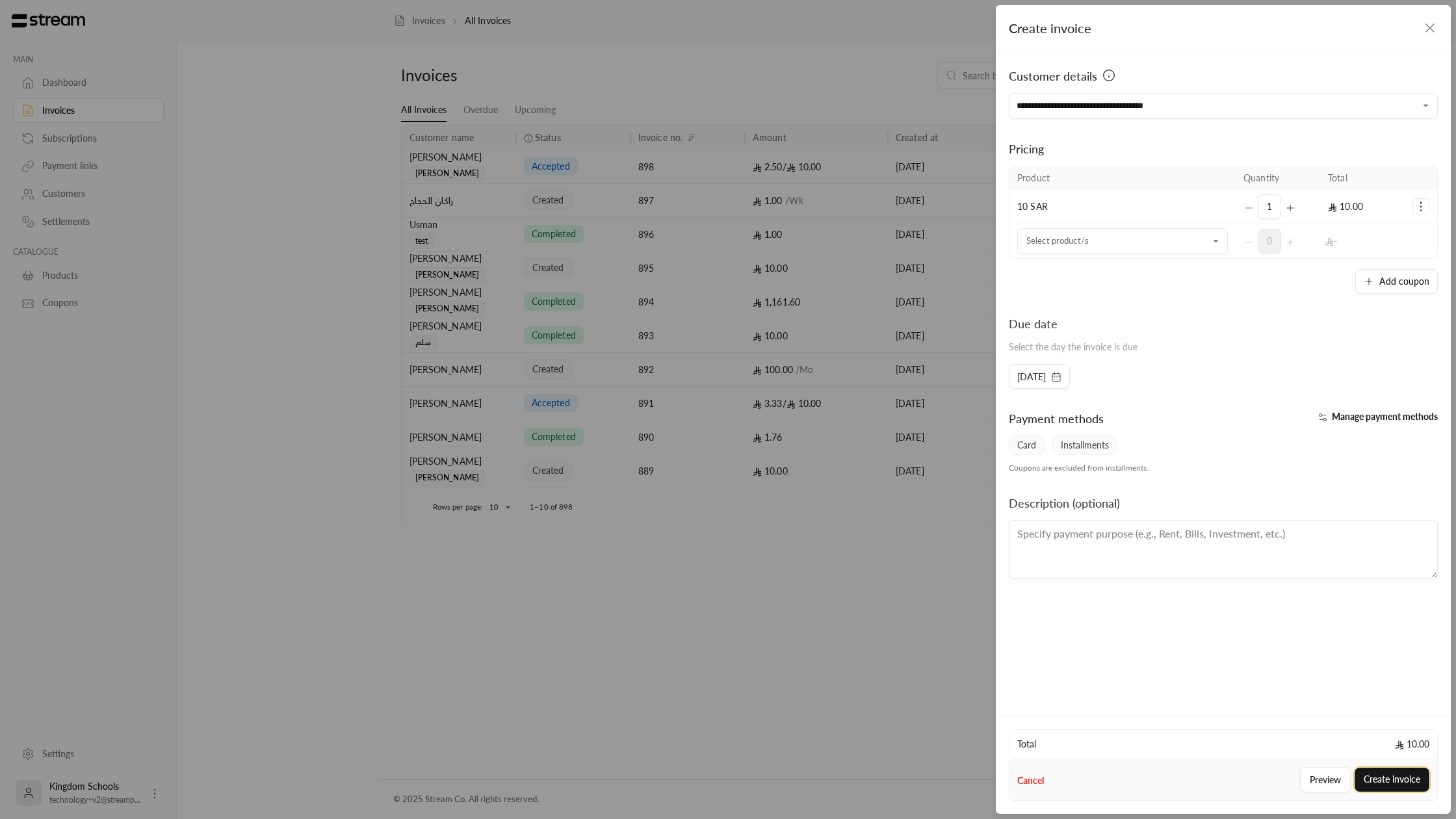
click at [1370, 790] on button "Create invoice" at bounding box center [1392, 780] width 75 height 24
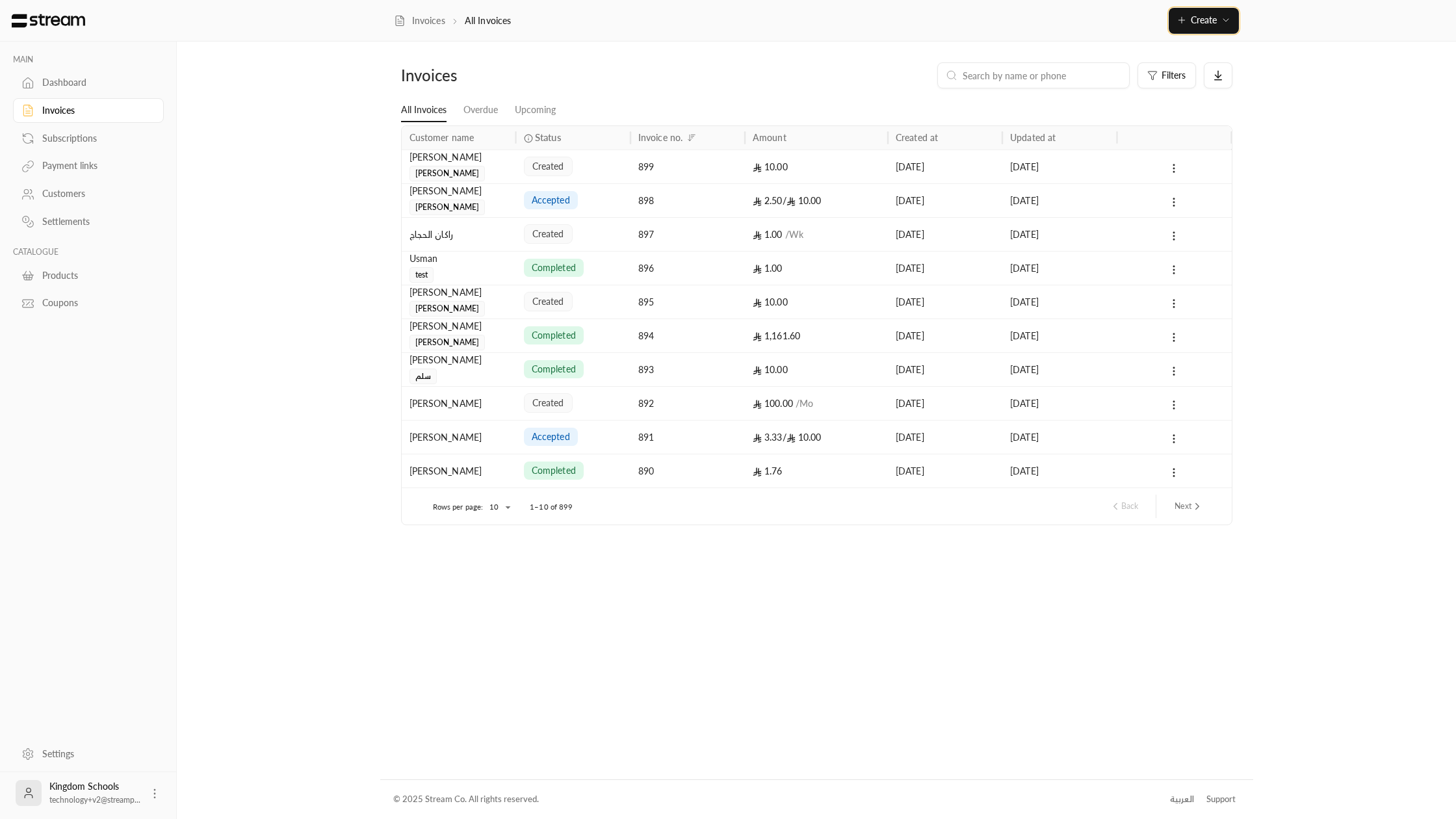
click at [1196, 30] on button "Create" at bounding box center [1203, 20] width 70 height 26
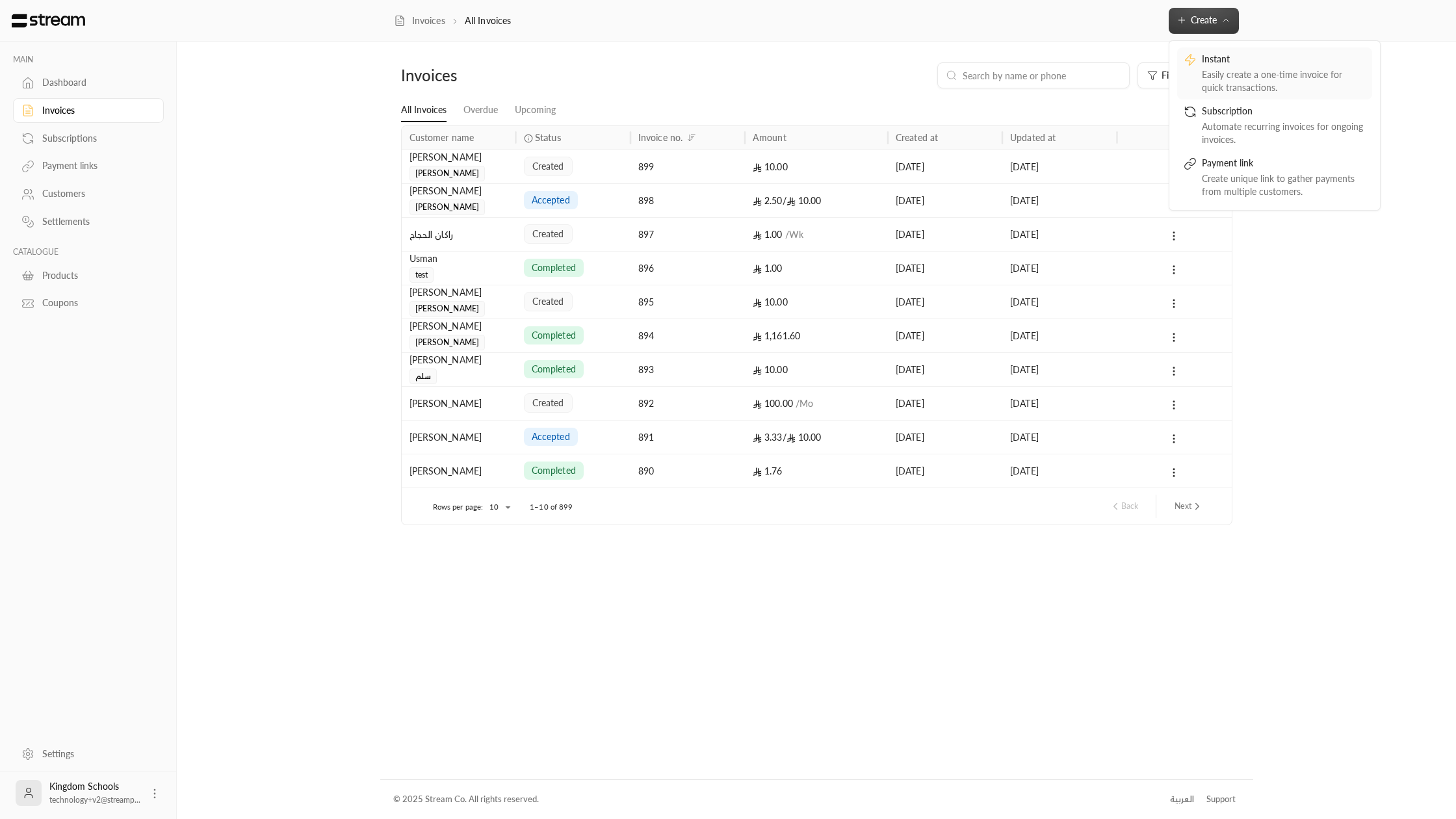
click at [1223, 58] on div "Instant" at bounding box center [1283, 60] width 164 height 15
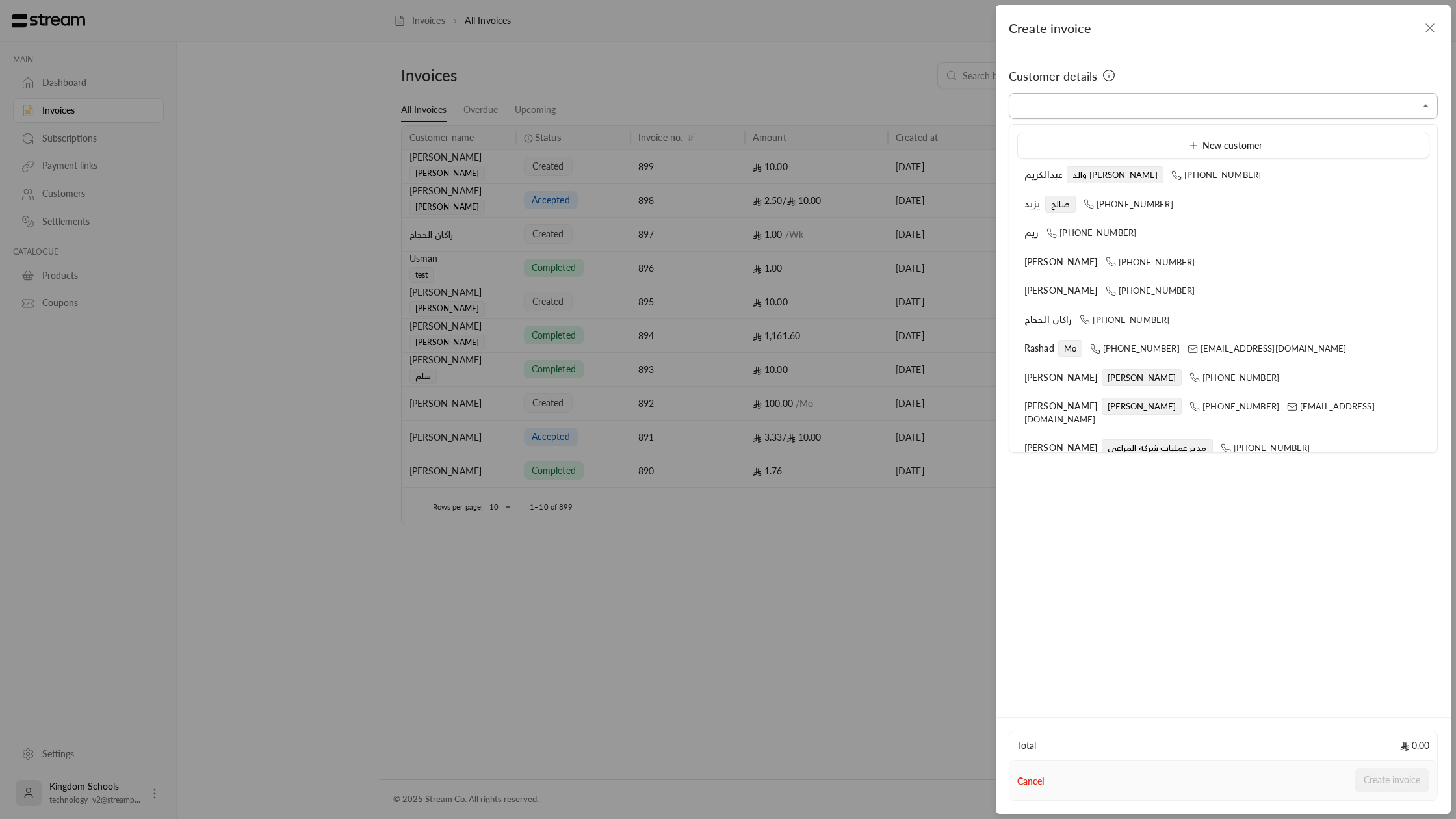
click at [1145, 112] on input "Select customer" at bounding box center [1223, 106] width 429 height 23
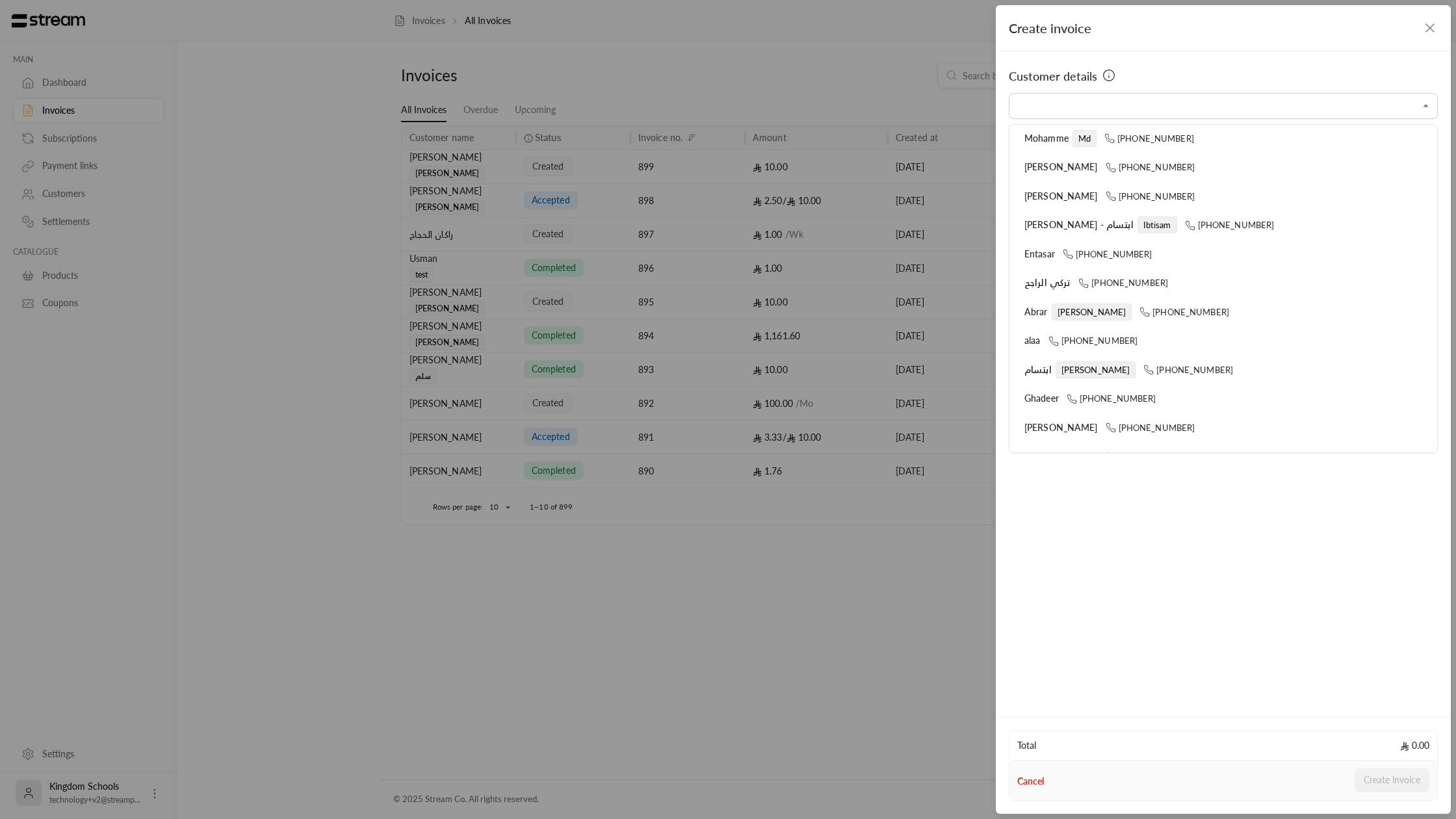
scroll to position [347, 0]
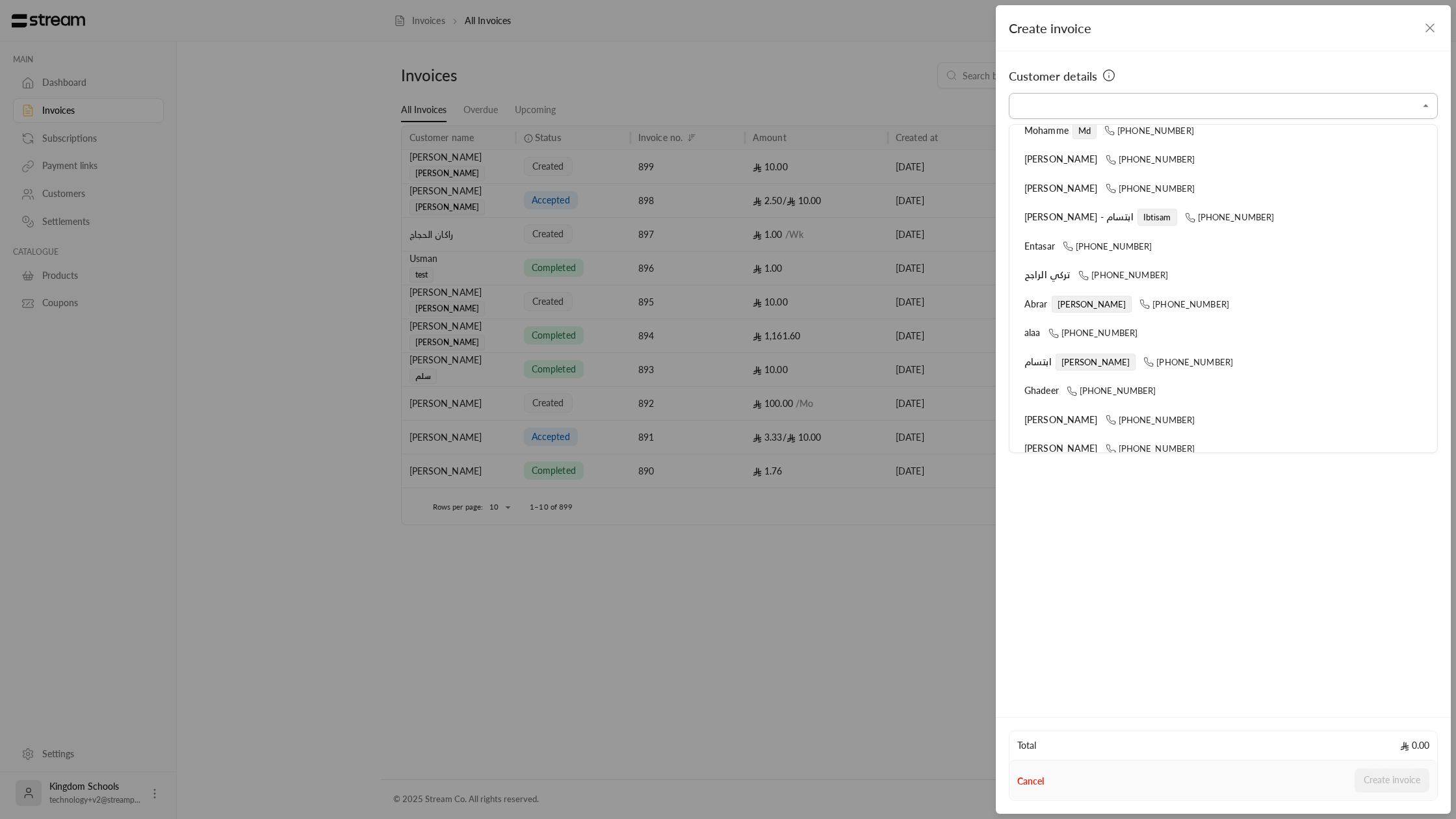
click at [1041, 99] on input "Select customer" at bounding box center [1223, 106] width 429 height 23
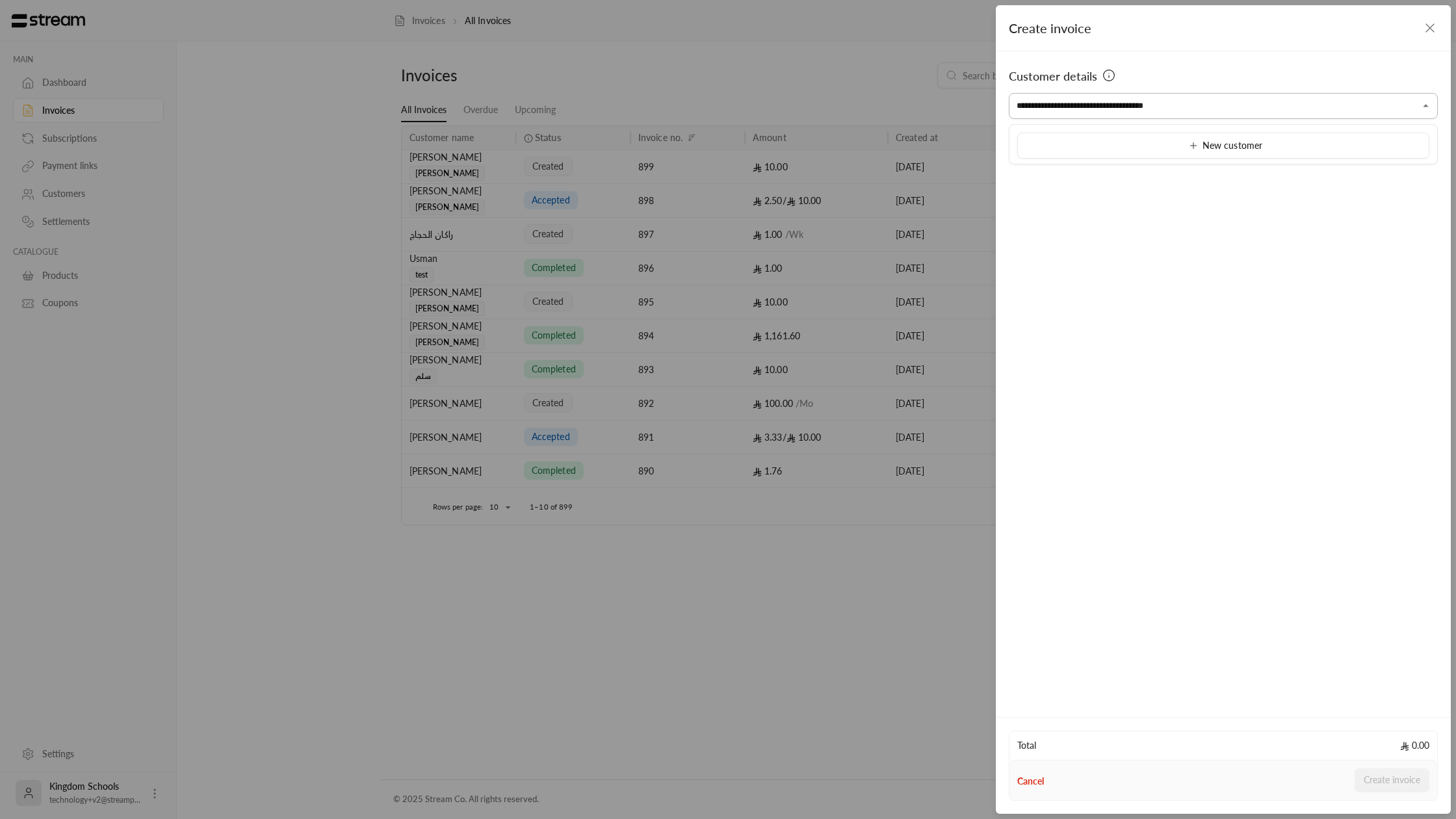
click at [1111, 108] on input "**********" at bounding box center [1223, 106] width 429 height 23
click at [1200, 105] on input "**********" at bounding box center [1223, 106] width 429 height 23
drag, startPoint x: 1192, startPoint y: 108, endPoint x: 1081, endPoint y: 103, distance: 111.1
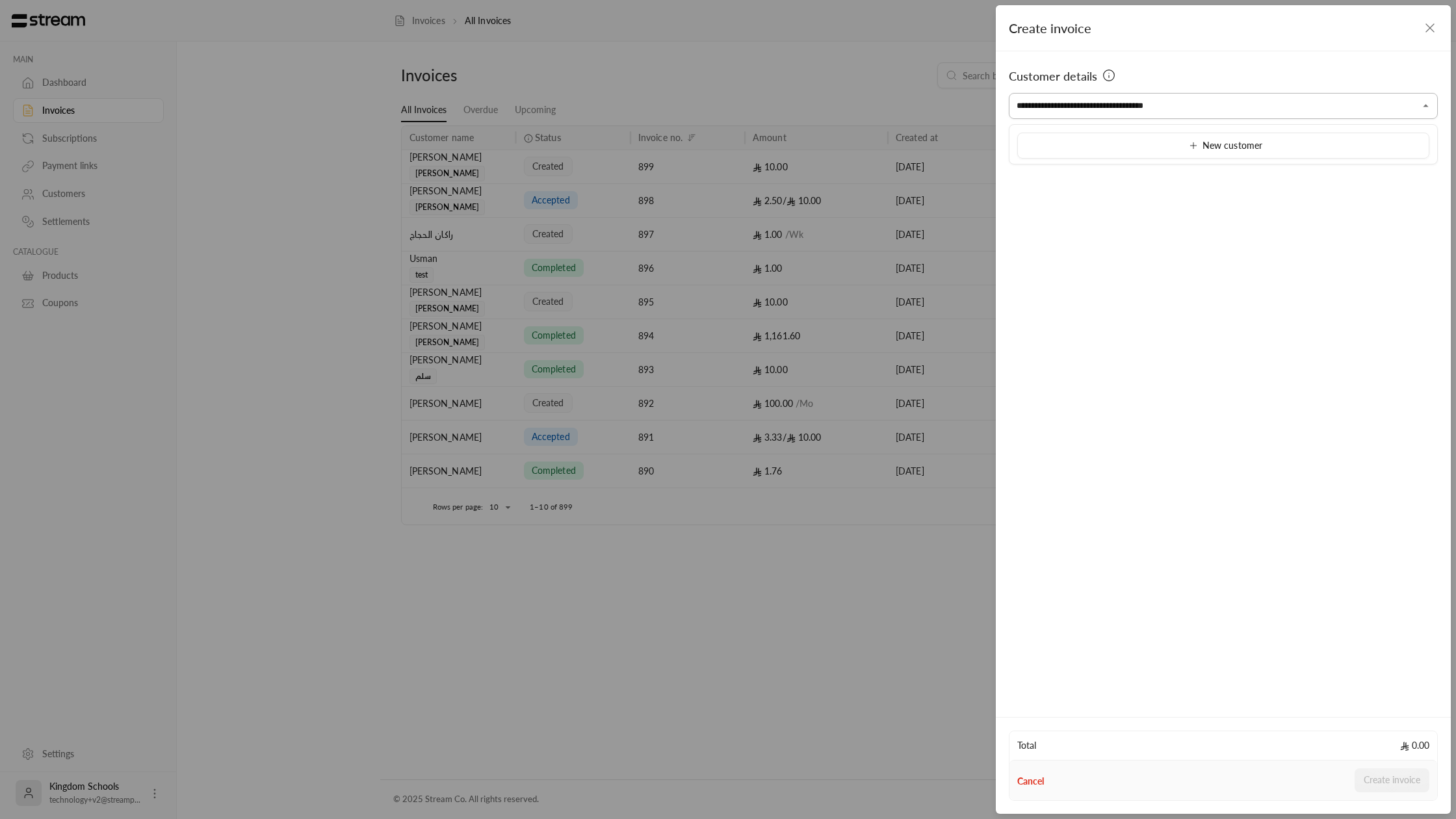
click at [1081, 103] on input "**********" at bounding box center [1223, 106] width 429 height 23
click at [1065, 176] on span "[PERSON_NAME]" at bounding box center [1061, 174] width 74 height 11
type input "**********"
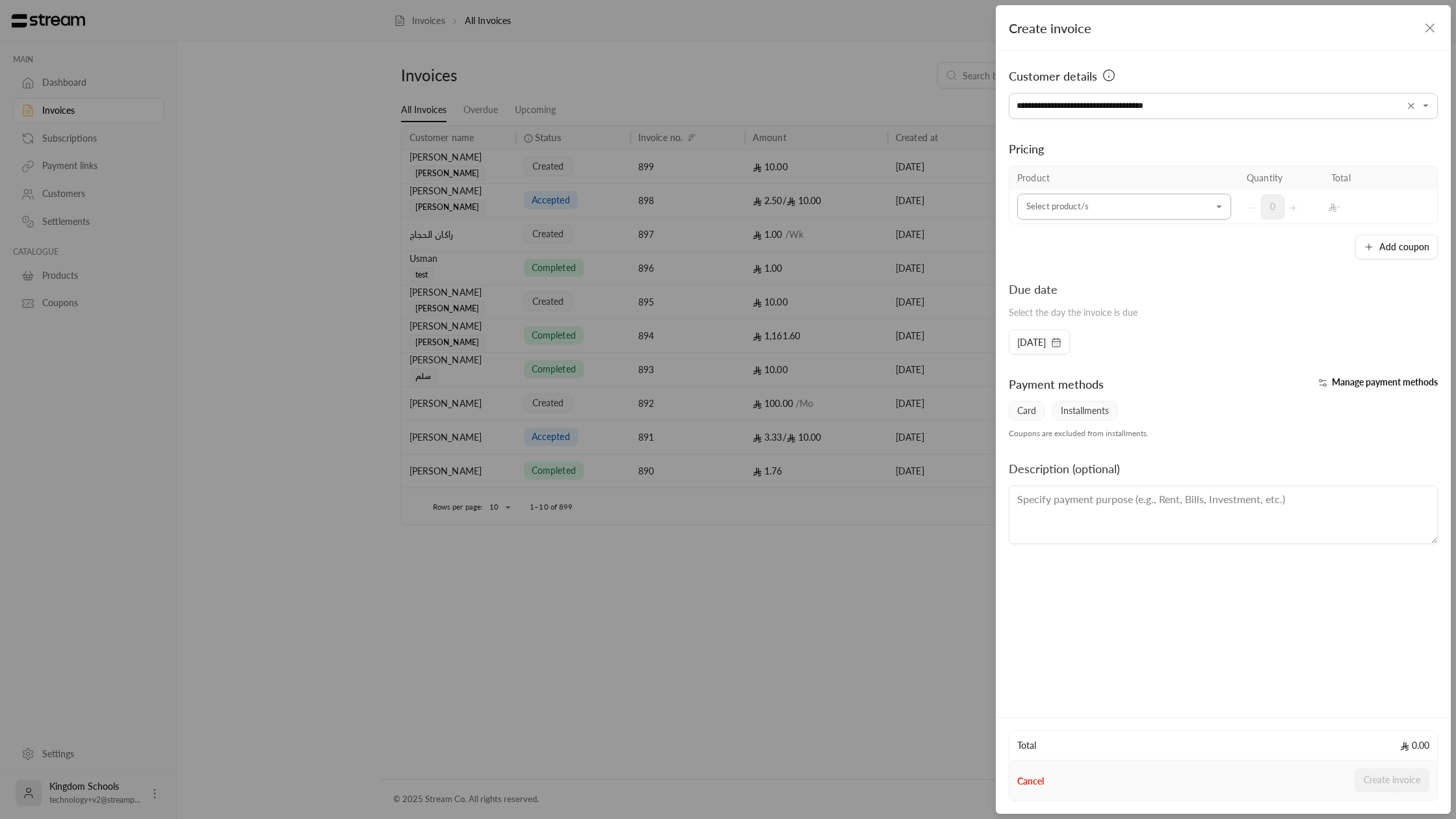
click at [1077, 199] on input "Select customer" at bounding box center [1124, 207] width 214 height 23
click at [1075, 328] on div "10 SAR" at bounding box center [1124, 325] width 182 height 14
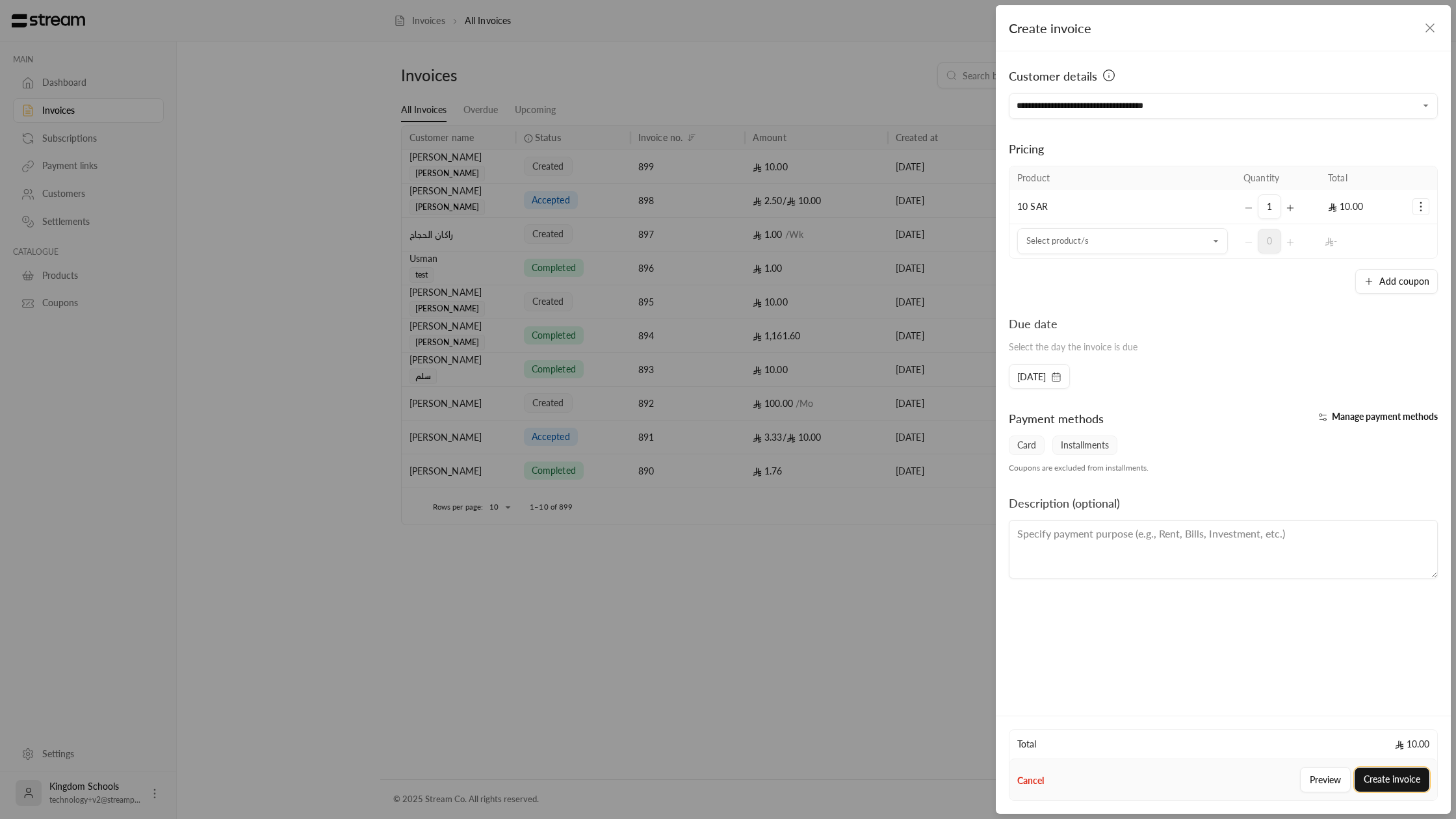
click at [1411, 779] on button "Create invoice" at bounding box center [1392, 780] width 75 height 24
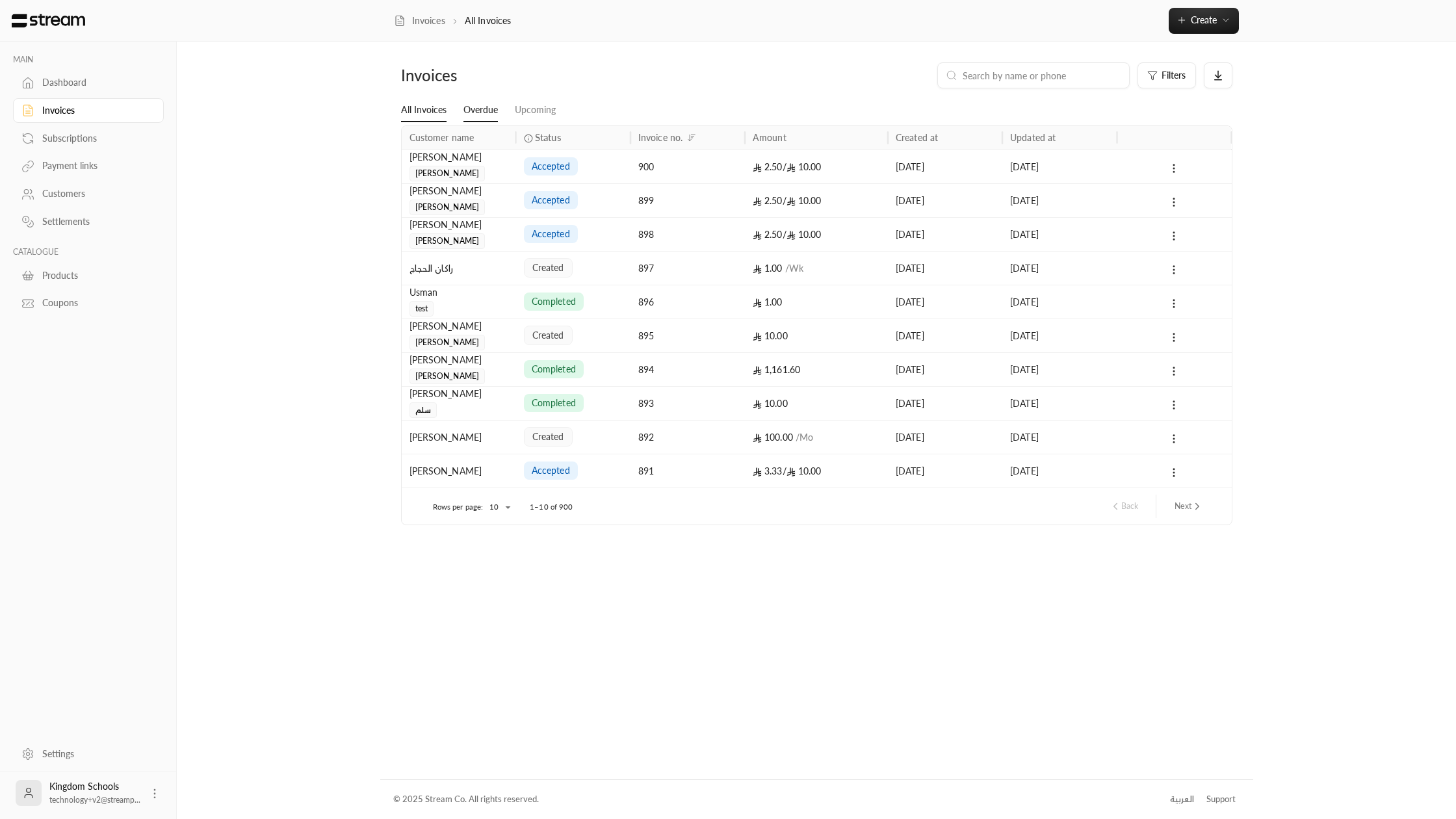
click at [464, 111] on link "Overdue" at bounding box center [481, 111] width 35 height 24
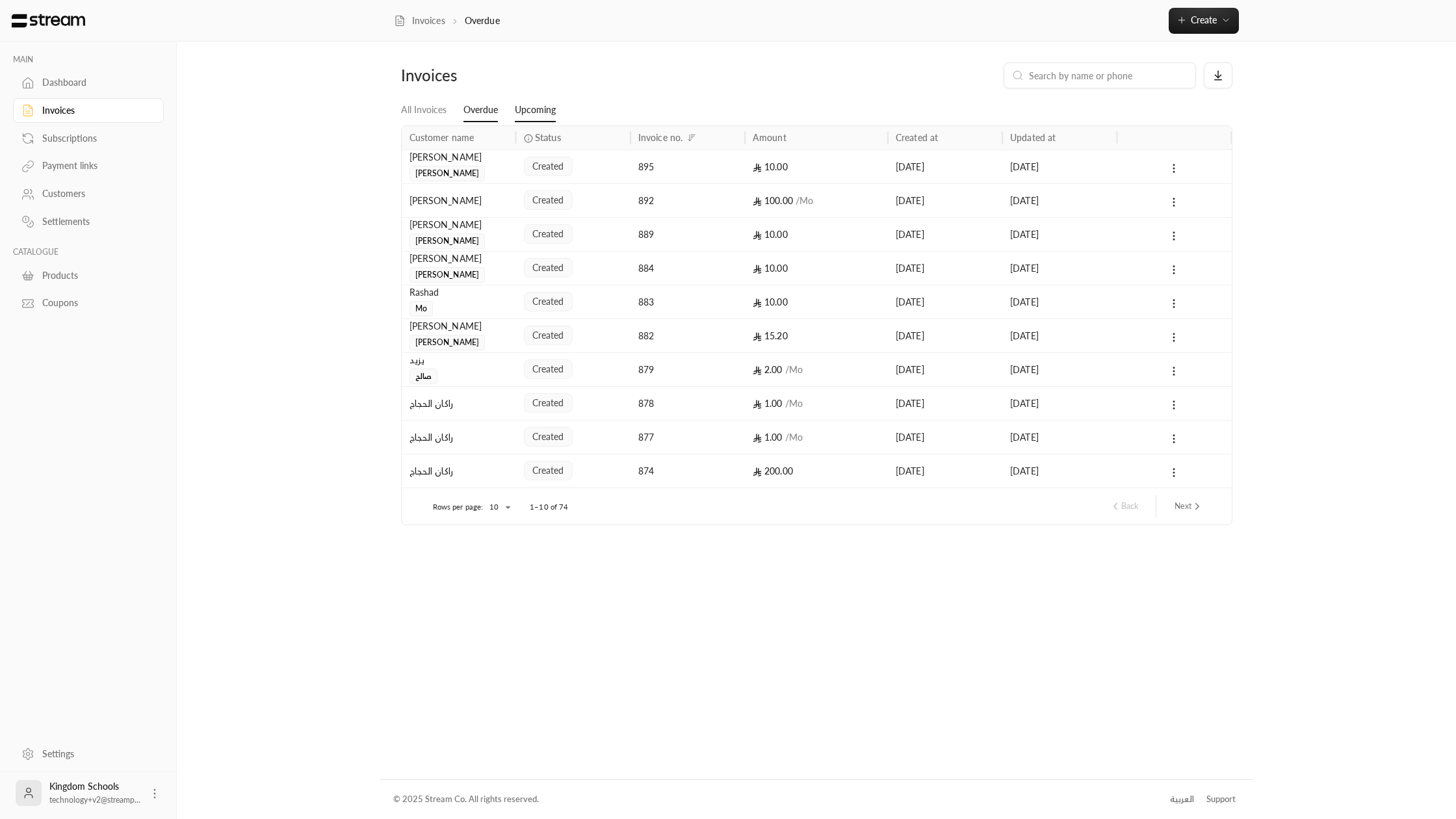
click at [536, 111] on link "Upcoming" at bounding box center [535, 111] width 41 height 24
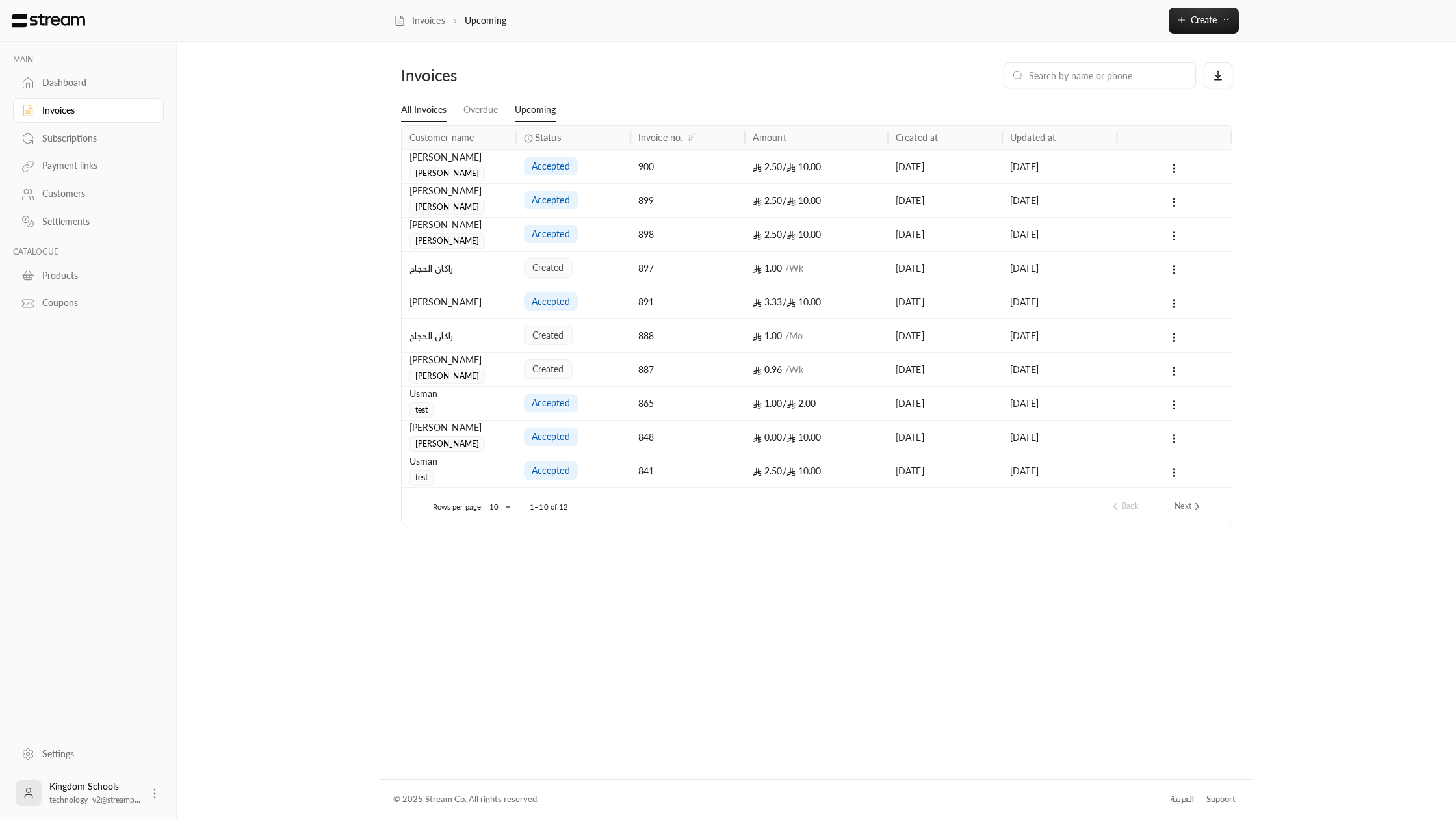
click at [437, 116] on link "All Invoices" at bounding box center [424, 111] width 46 height 24
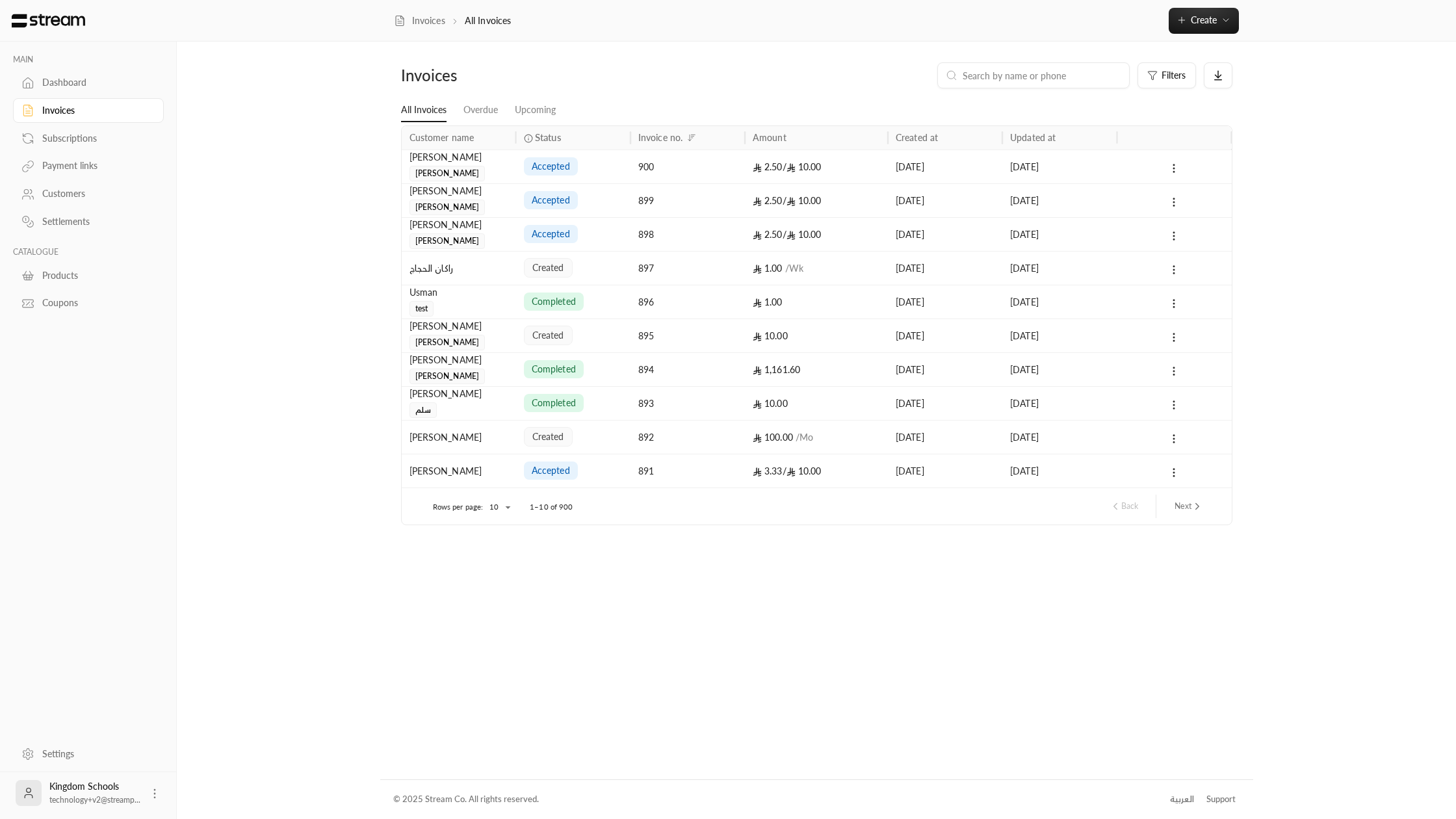
click at [65, 82] on div "Dashboard" at bounding box center [95, 82] width 105 height 13
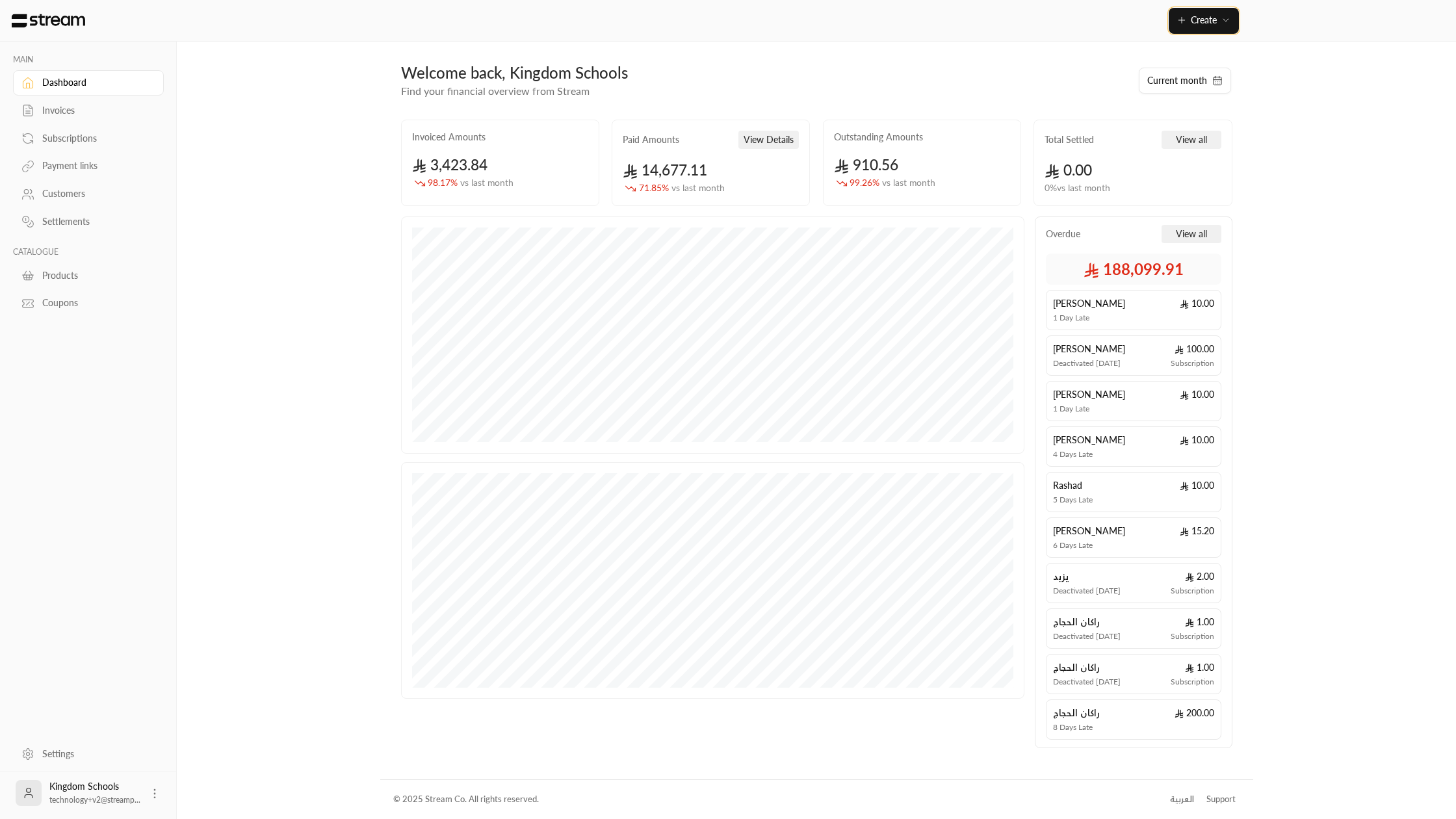
click at [1204, 12] on button "Create" at bounding box center [1203, 20] width 70 height 26
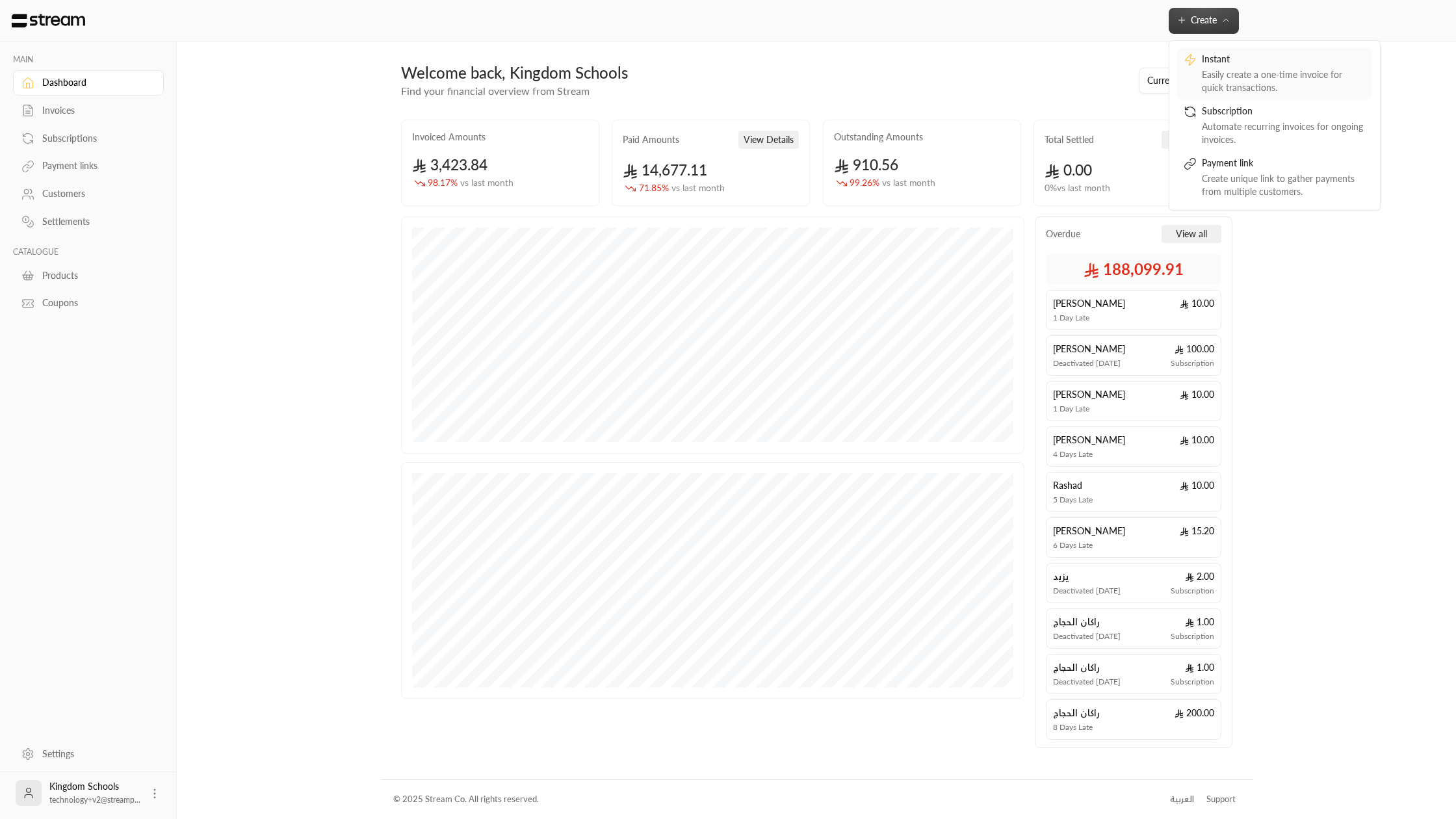
click at [1212, 79] on div "Easily create a one-time invoice for quick transactions." at bounding box center [1283, 81] width 164 height 26
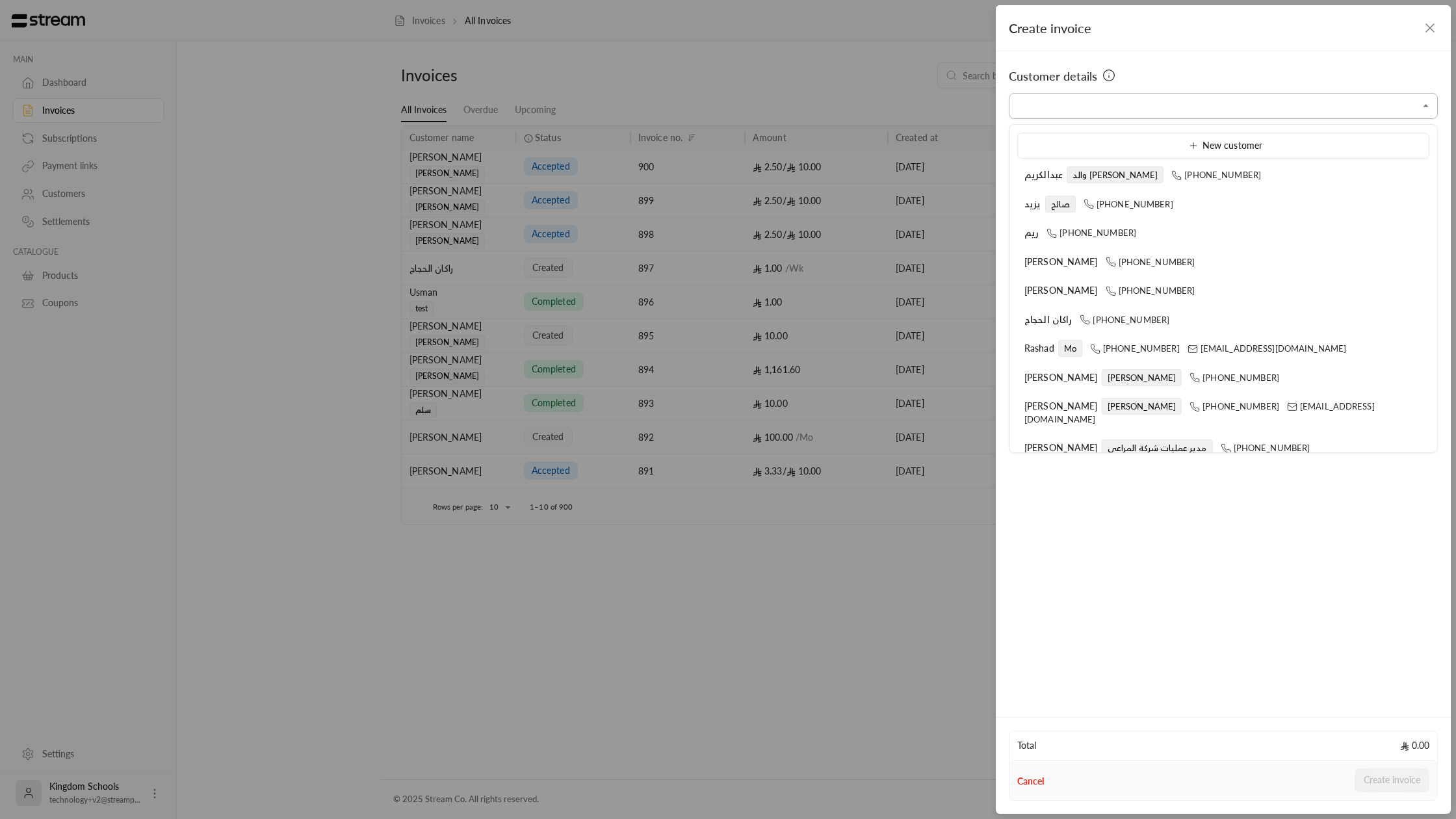
click at [1154, 110] on input "Select customer" at bounding box center [1223, 106] width 429 height 23
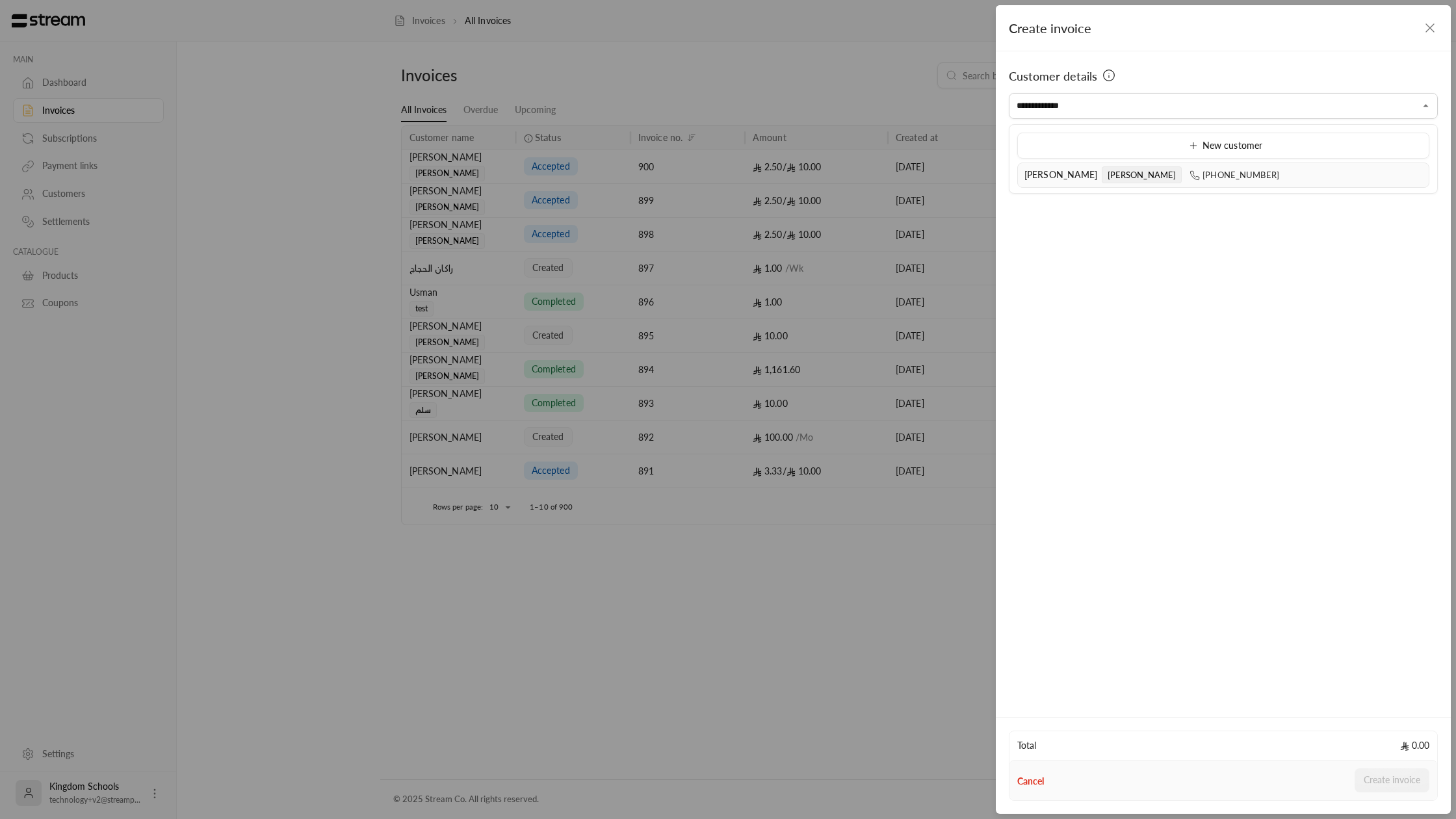
click at [1064, 171] on span "[PERSON_NAME]" at bounding box center [1061, 174] width 74 height 11
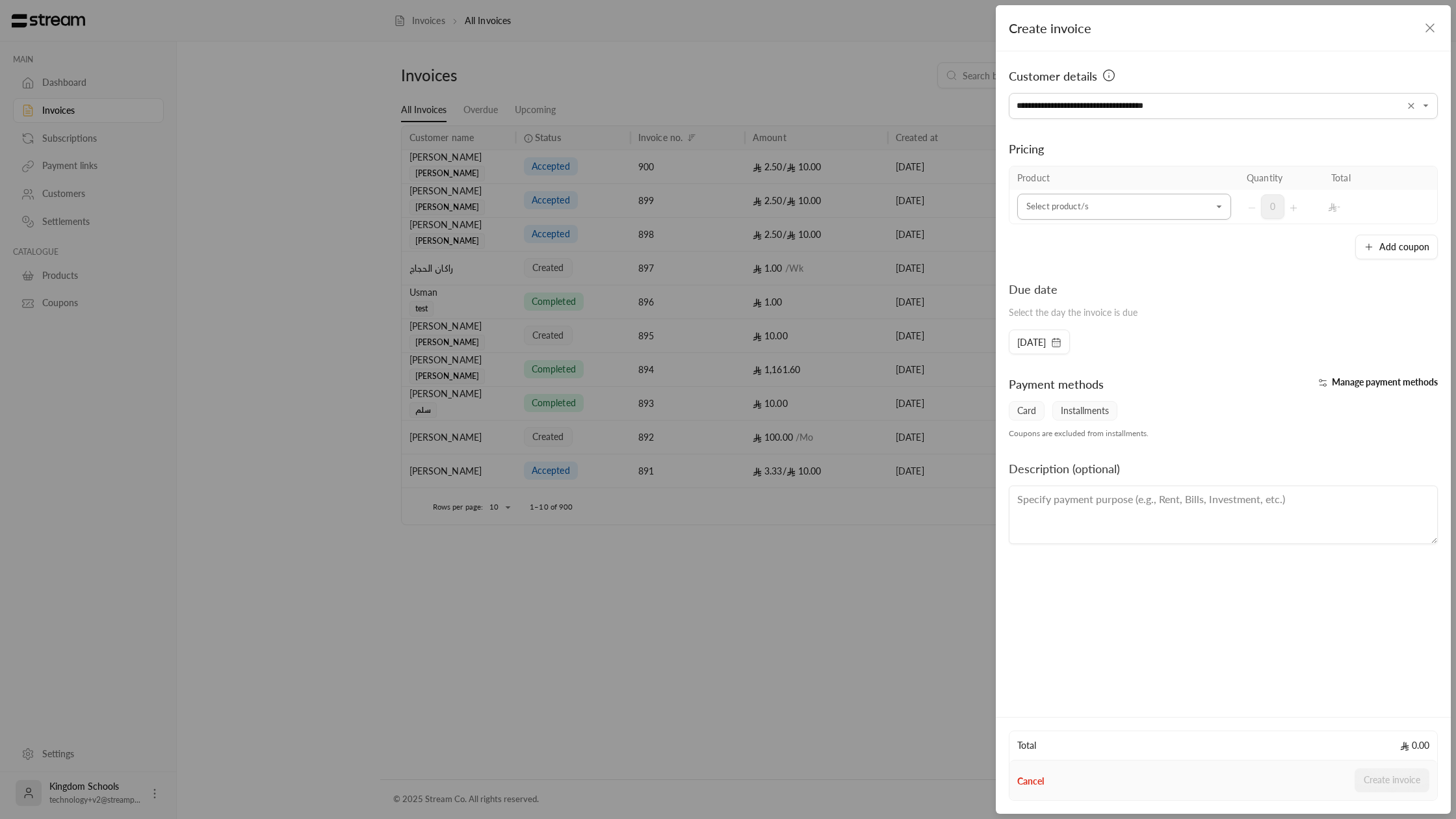
type input "**********"
click at [1079, 203] on input "Select customer" at bounding box center [1124, 207] width 214 height 23
click at [1073, 318] on div "10 SAR" at bounding box center [1124, 325] width 182 height 14
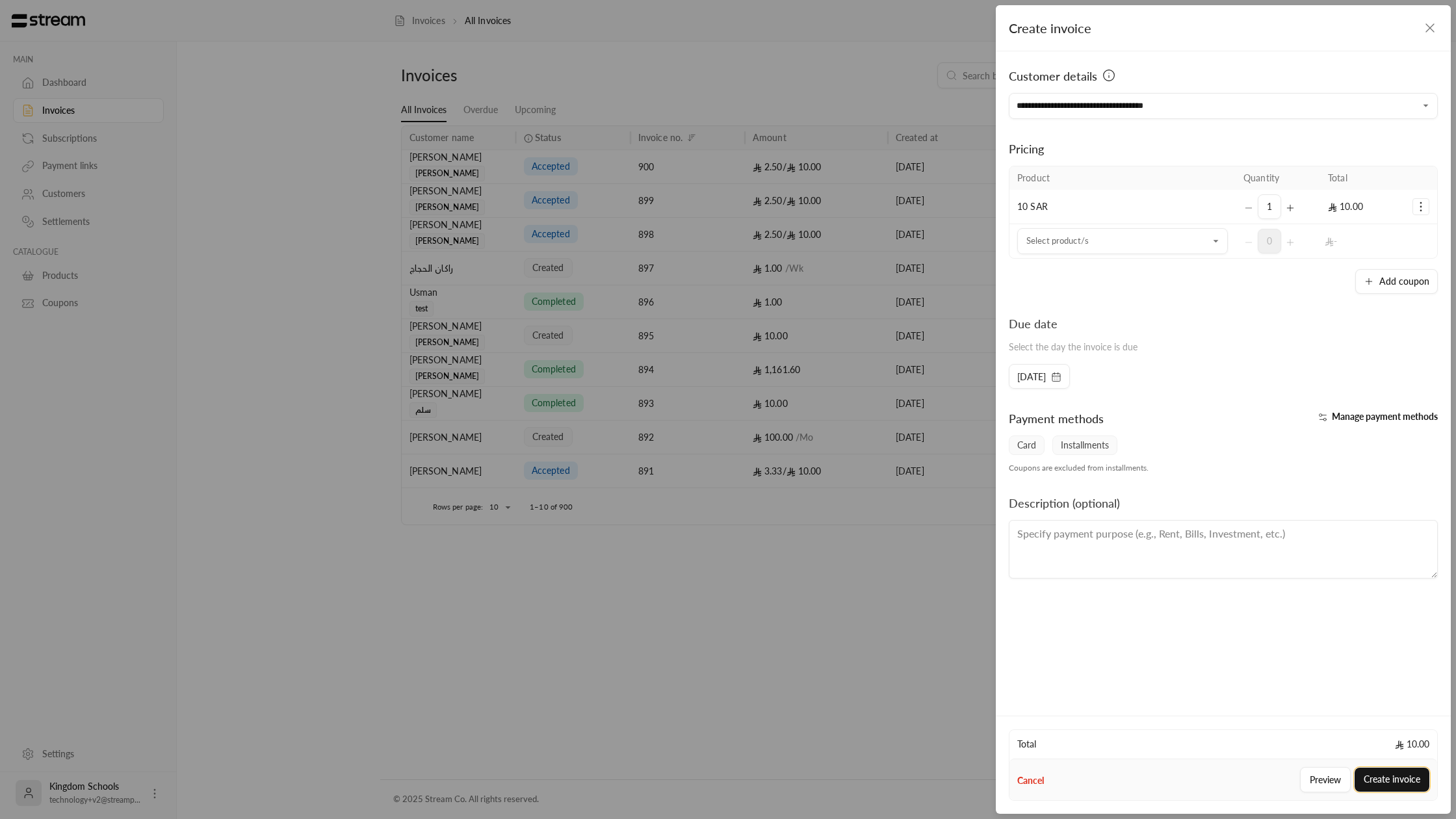
click at [1392, 788] on button "Create invoice" at bounding box center [1392, 780] width 75 height 24
